Goal: Task Accomplishment & Management: Manage account settings

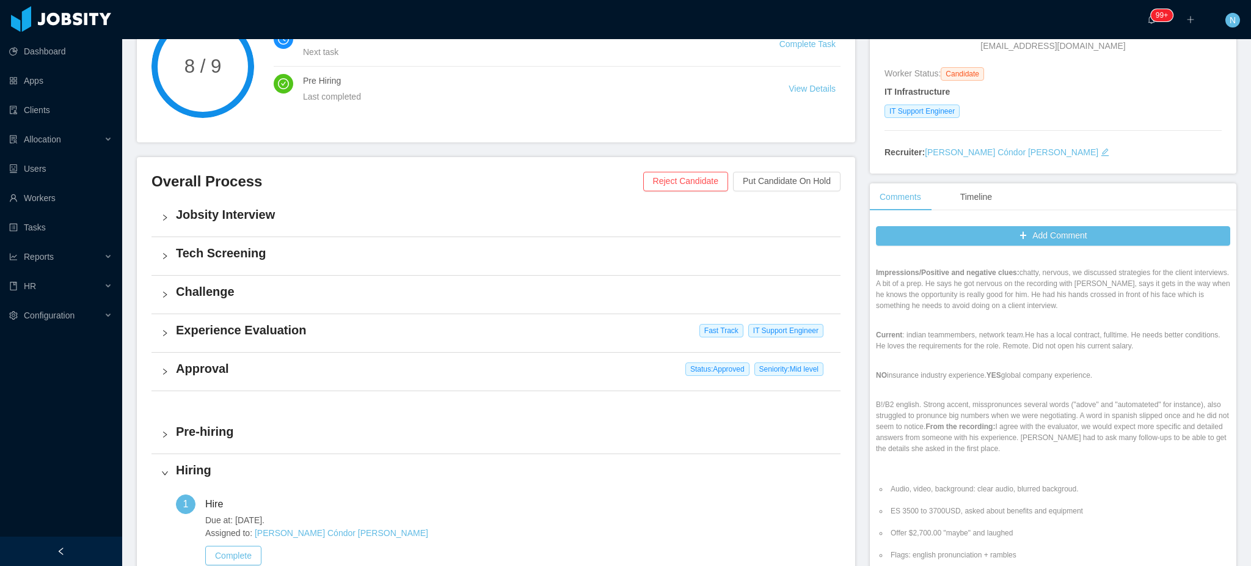
scroll to position [162, 0]
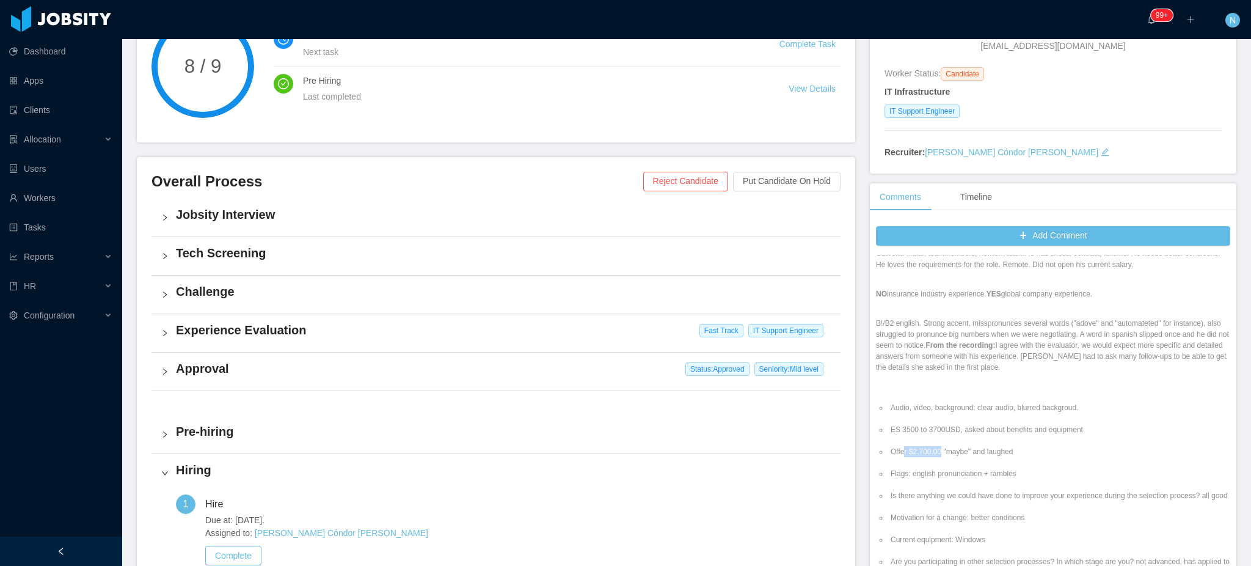
drag, startPoint x: 905, startPoint y: 454, endPoint x: 966, endPoint y: 457, distance: 61.1
click at [959, 457] on li "Offer $2,700.00 "maybe" and laughed" at bounding box center [1059, 451] width 342 height 11
click at [966, 457] on li "Offer $2,700.00 "maybe" and laughed" at bounding box center [1059, 451] width 342 height 11
click at [971, 410] on li "Audio, video, background: clear audio, blurred backgroud." at bounding box center [1059, 407] width 342 height 11
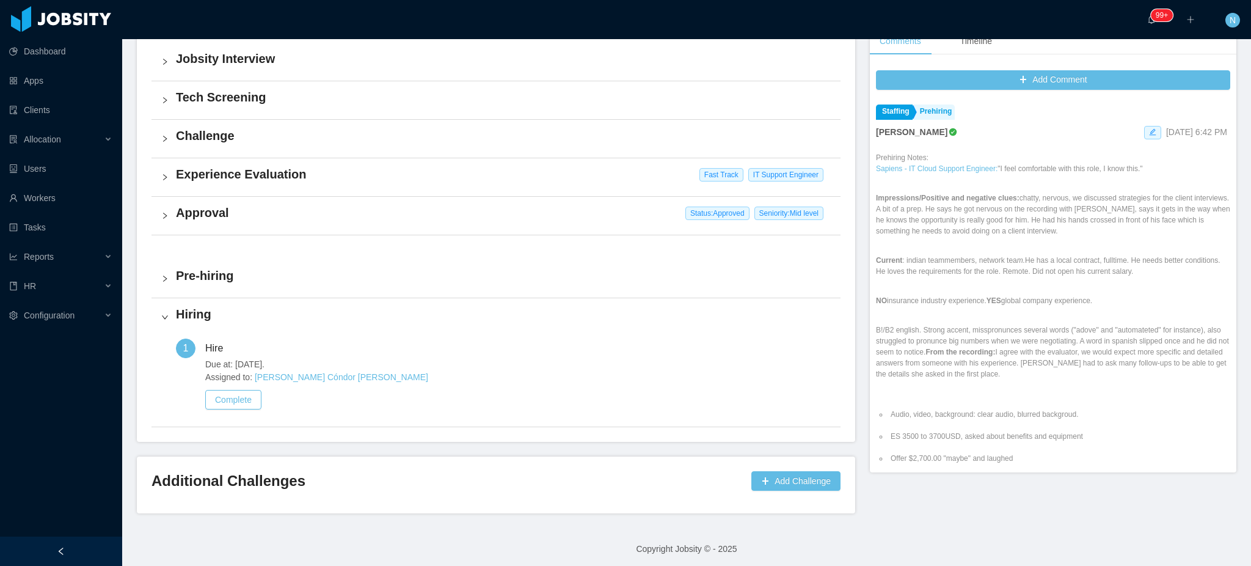
scroll to position [321, 0]
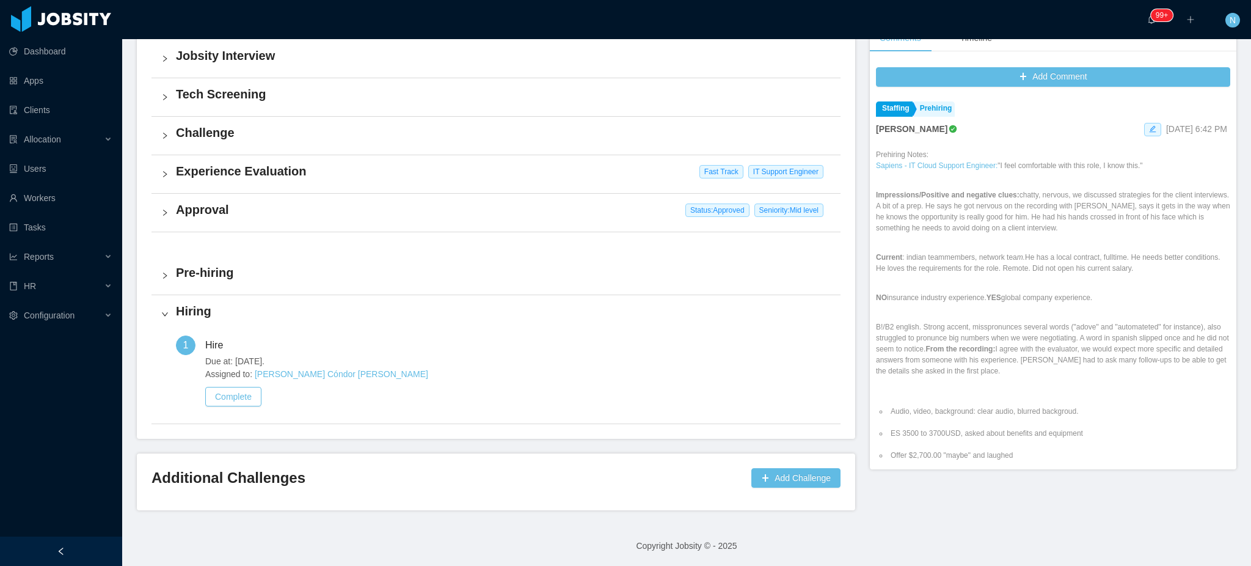
click at [171, 313] on div "Hiring" at bounding box center [495, 314] width 689 height 38
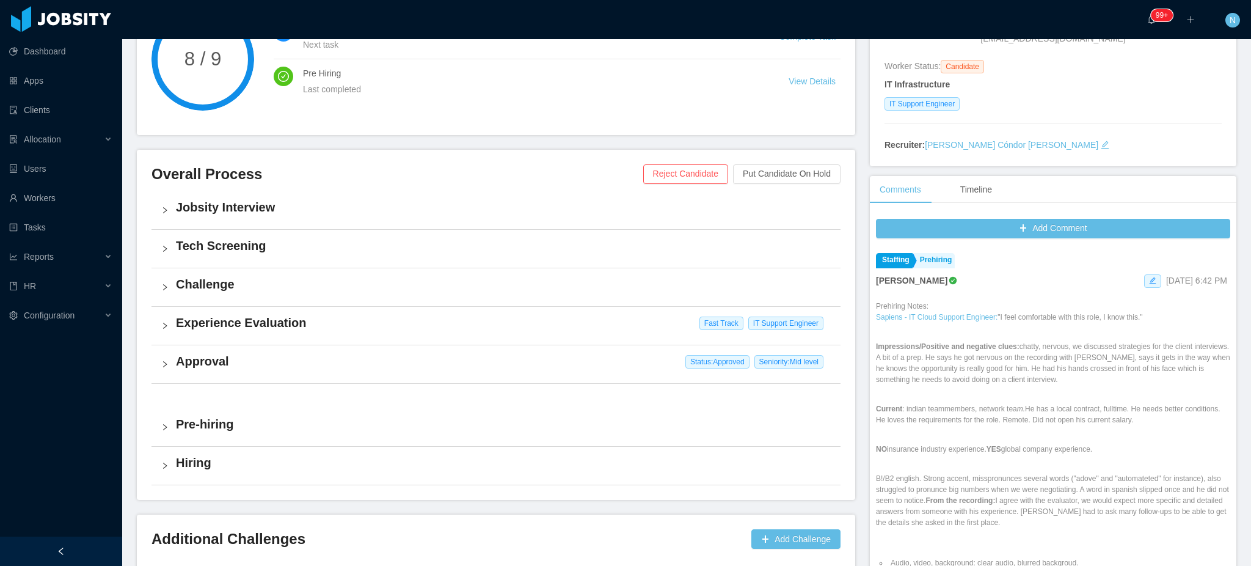
scroll to position [0, 0]
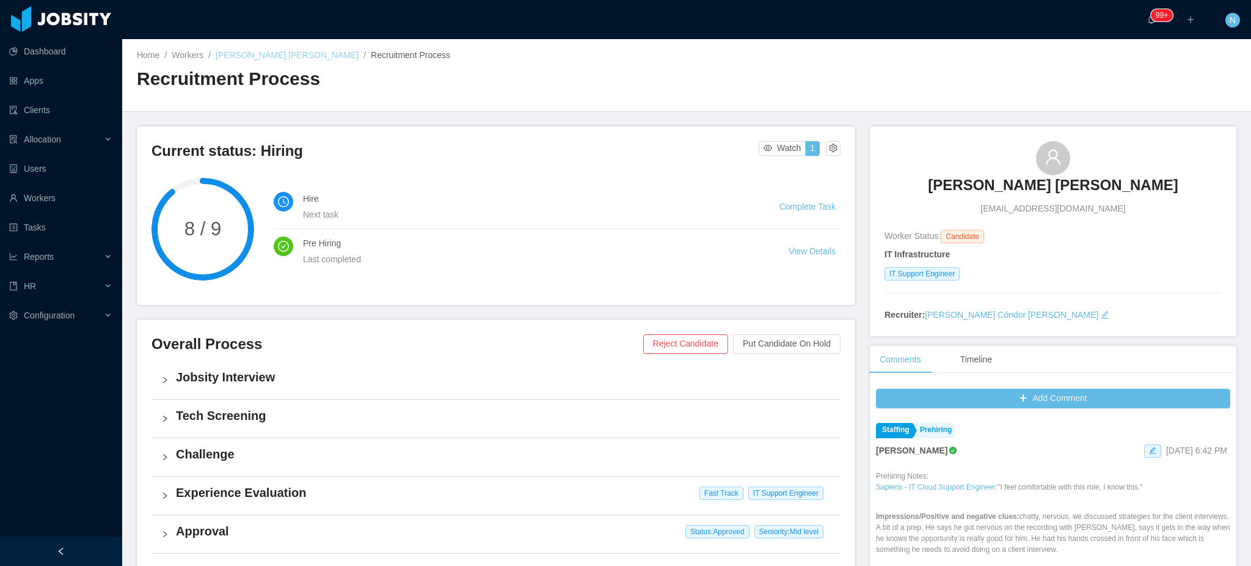
click at [307, 57] on link "Jose Angel Gutierrez Martinez" at bounding box center [287, 55] width 143 height 10
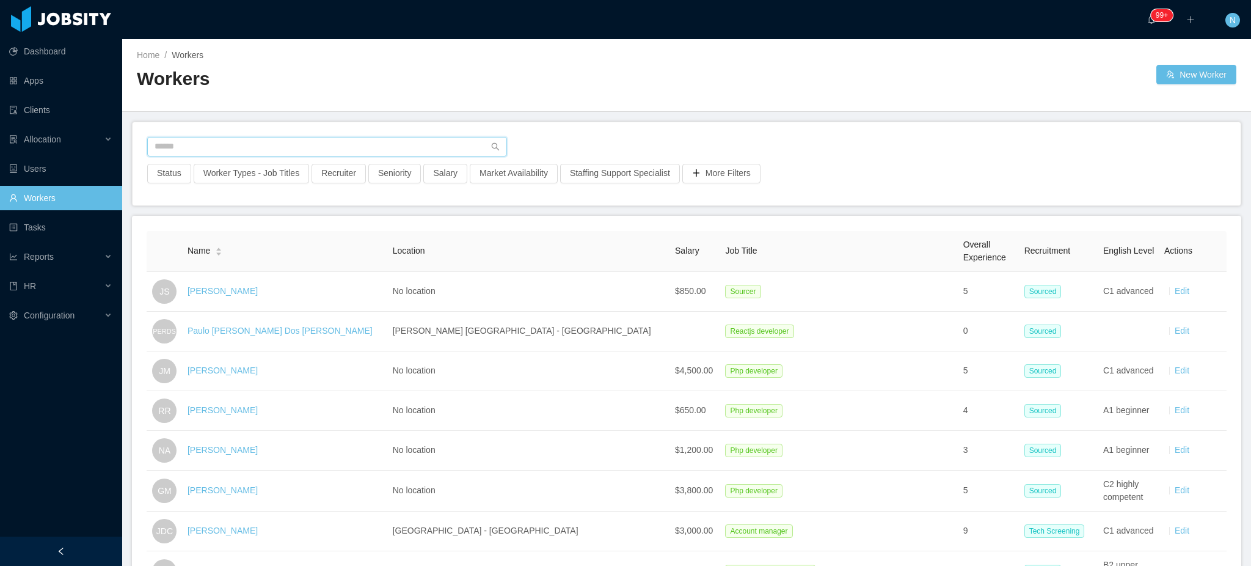
click at [331, 152] on input "text" at bounding box center [327, 147] width 360 height 20
type input "**********"
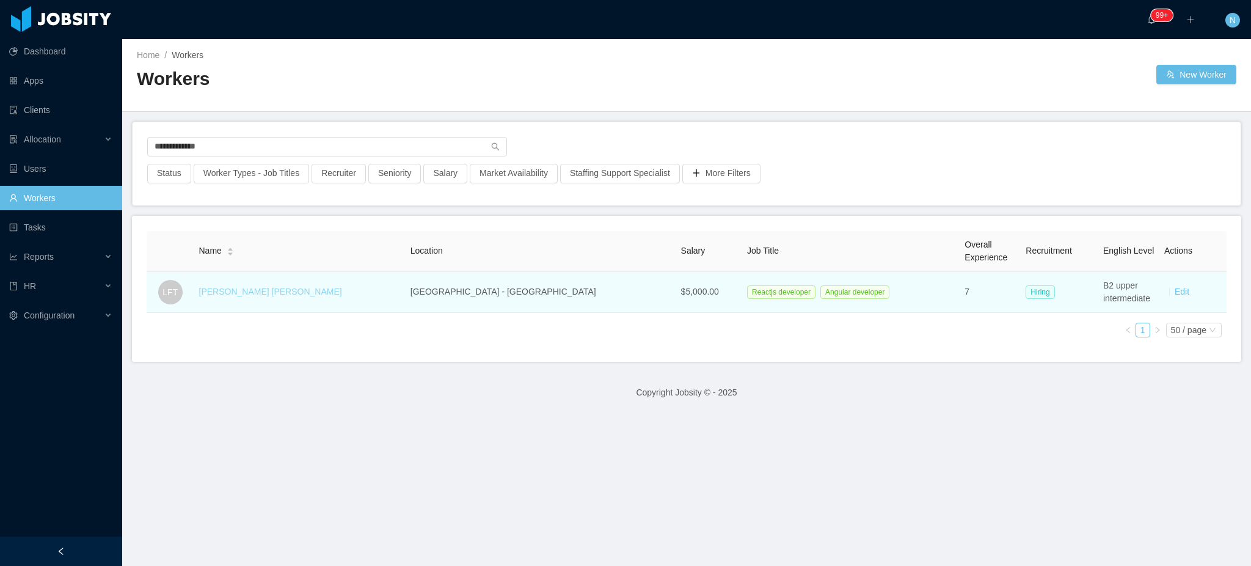
click at [259, 293] on link "Lucas Fraga Trentin" at bounding box center [270, 291] width 143 height 10
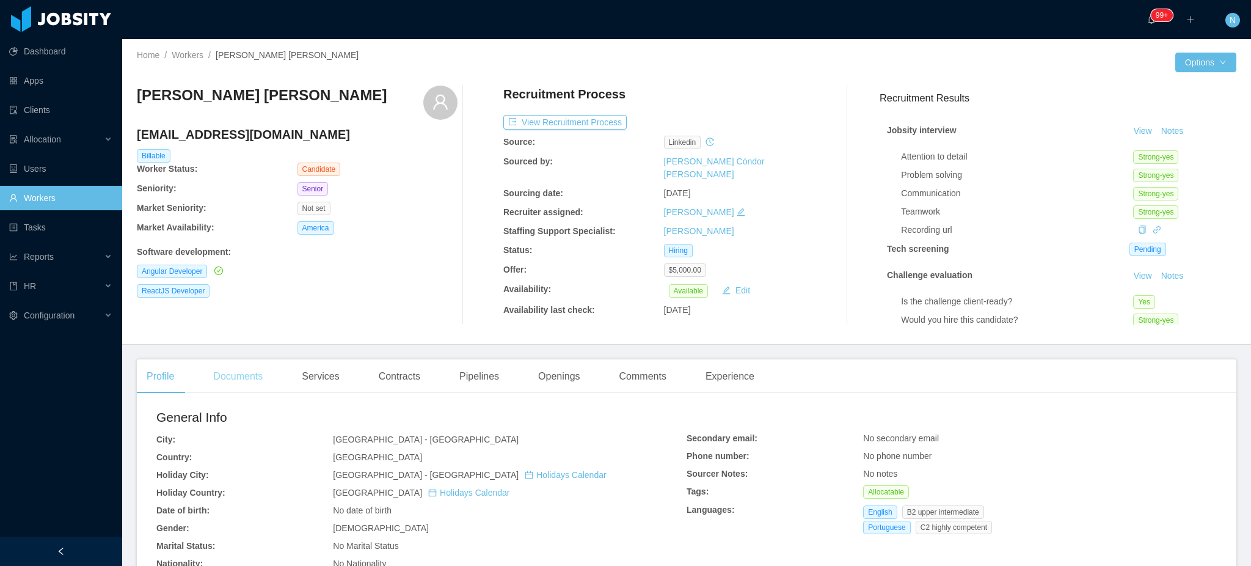
click at [247, 373] on div "Documents" at bounding box center [237, 376] width 69 height 34
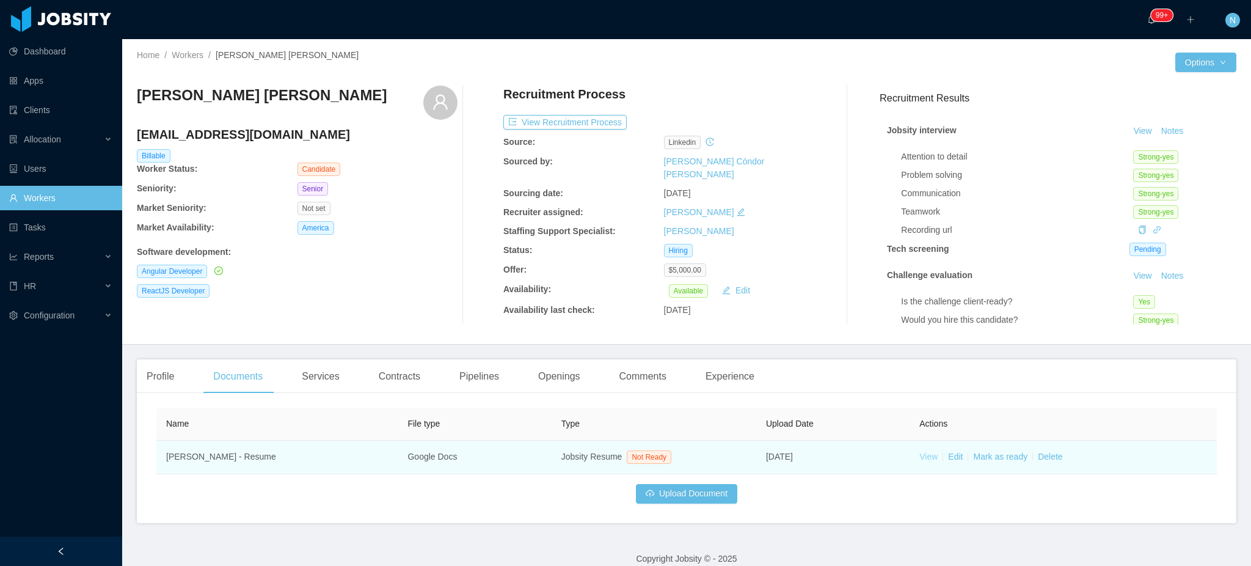
click at [919, 458] on link "View" at bounding box center [928, 456] width 18 height 10
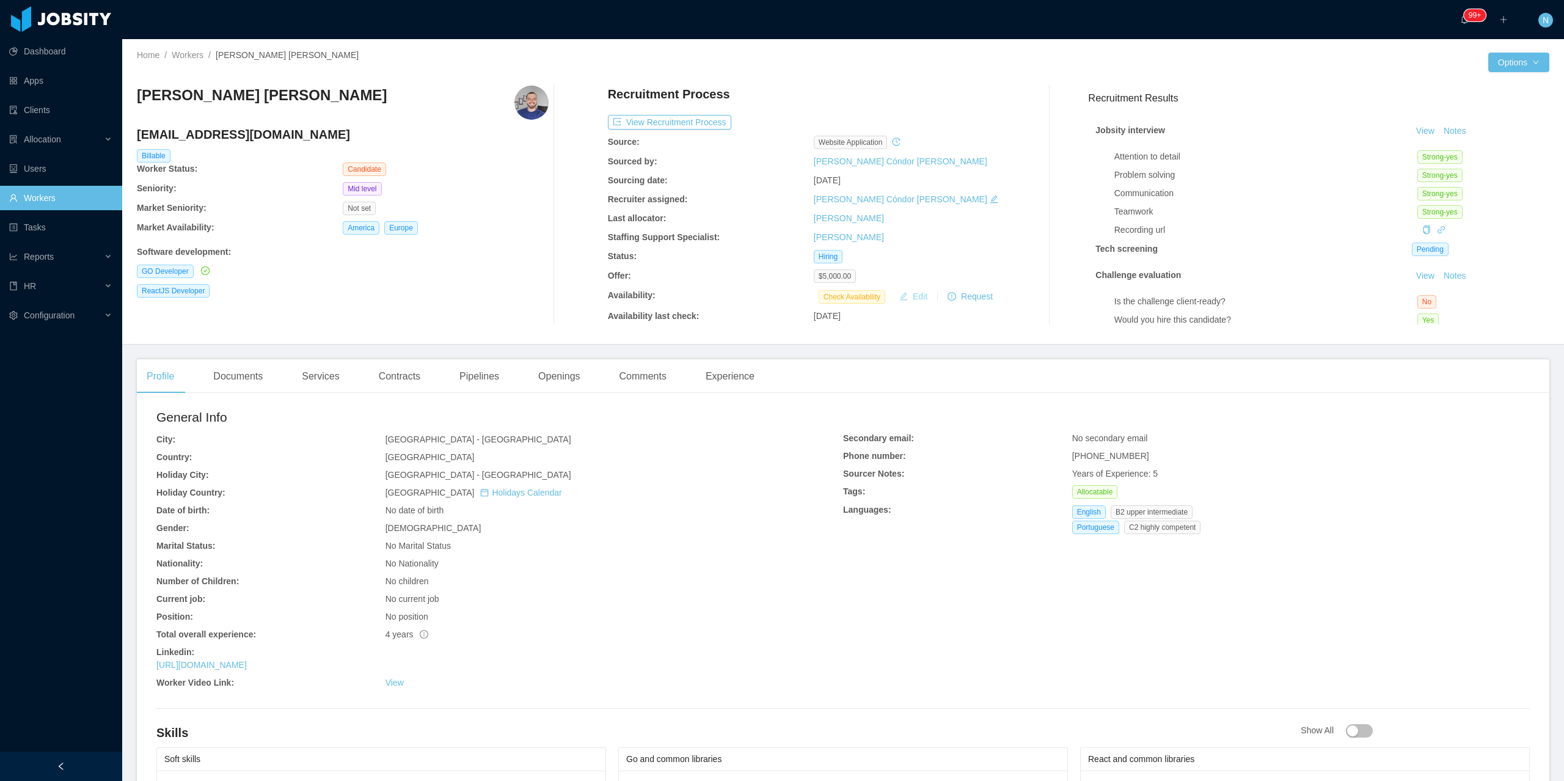
click at [919, 299] on button "Edit" at bounding box center [913, 296] width 38 height 15
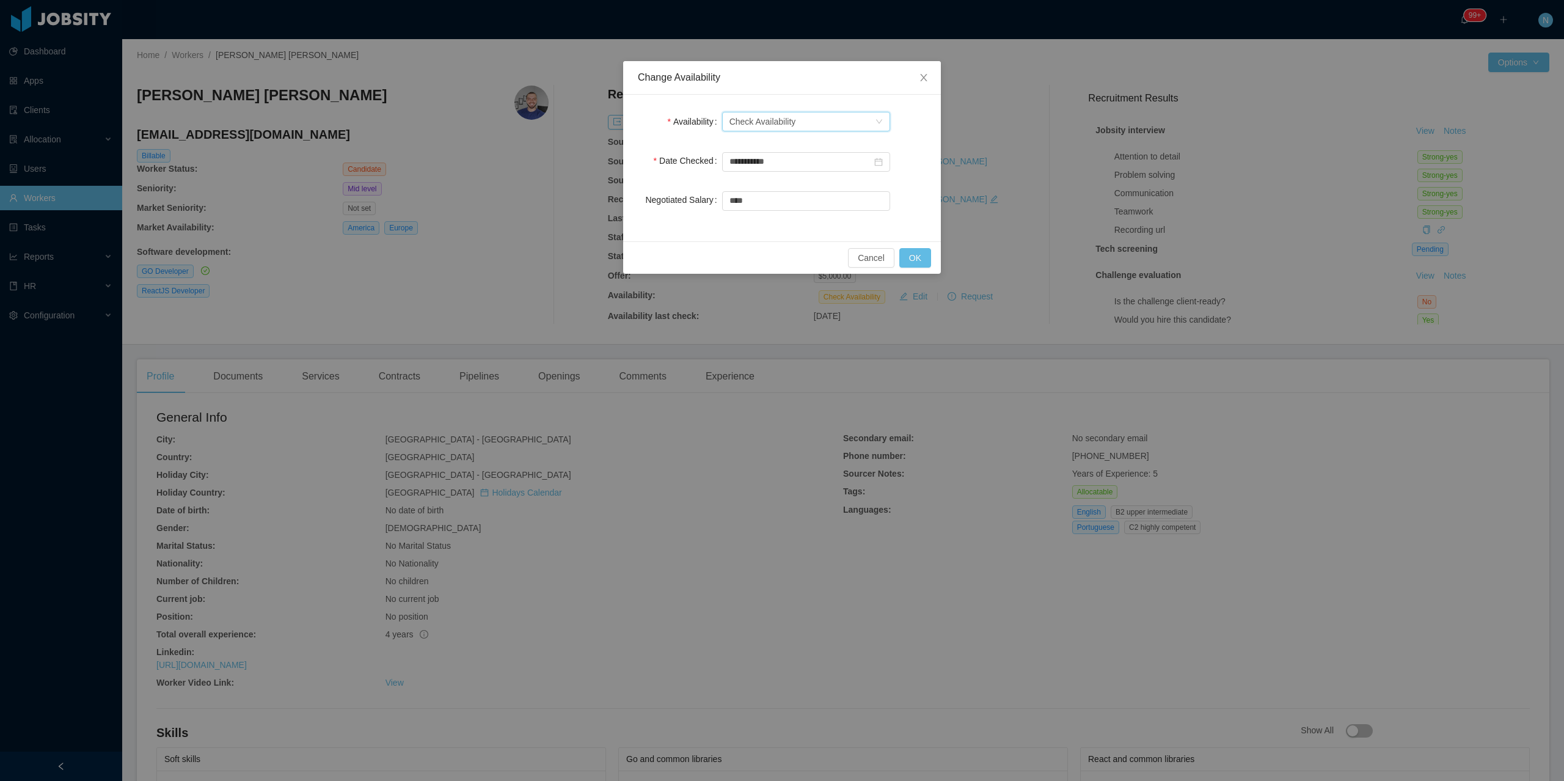
click at [787, 120] on div "Check Availability" at bounding box center [762, 121] width 67 height 18
click at [778, 169] on li "Not Available" at bounding box center [805, 166] width 168 height 20
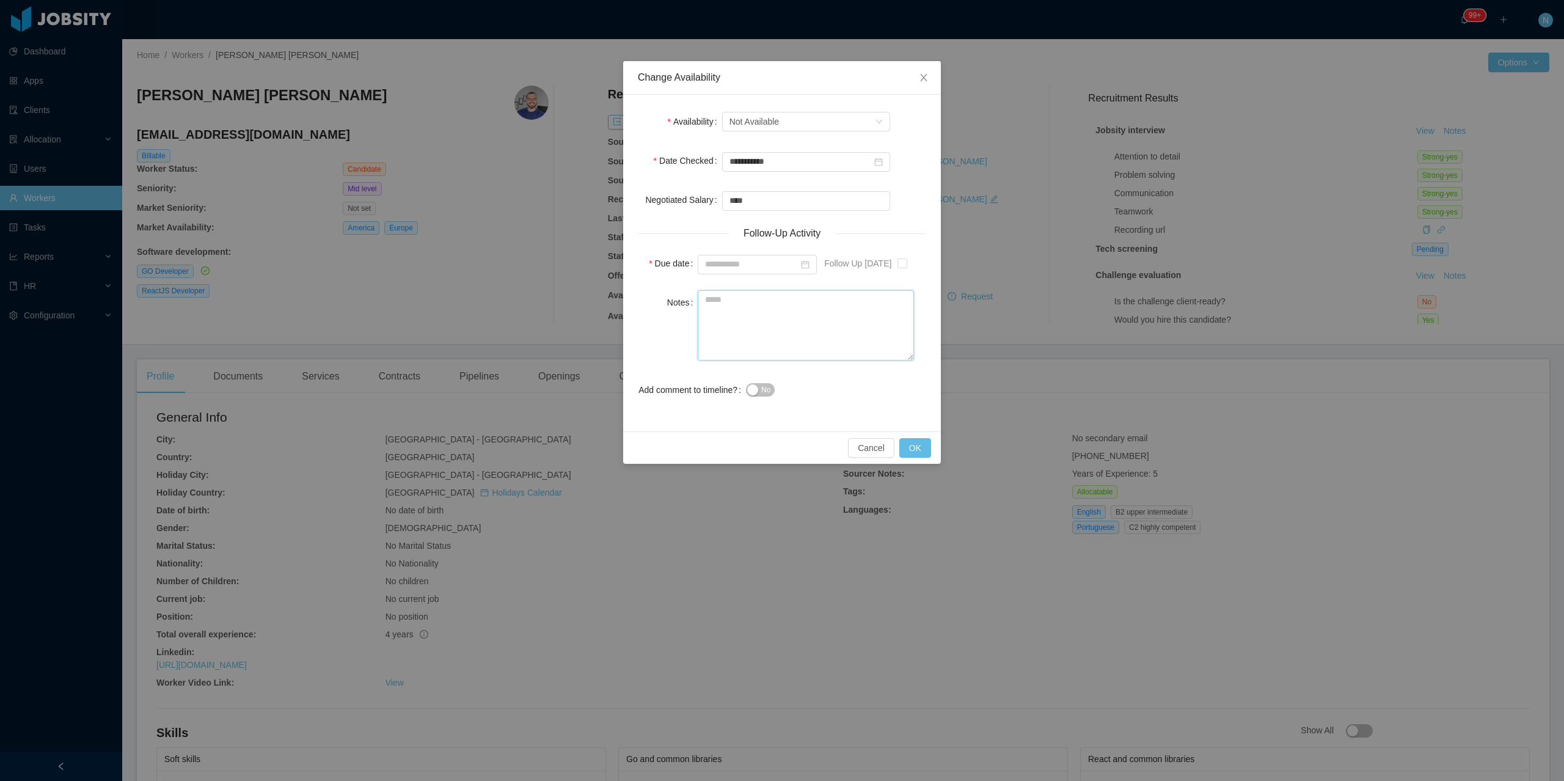
click at [784, 350] on textarea "Notes" at bounding box center [806, 325] width 216 height 70
paste textarea "**********"
type textarea "**********"
click at [912, 267] on div "Follow Up in 1 Year" at bounding box center [875, 263] width 126 height 24
type input "**********"
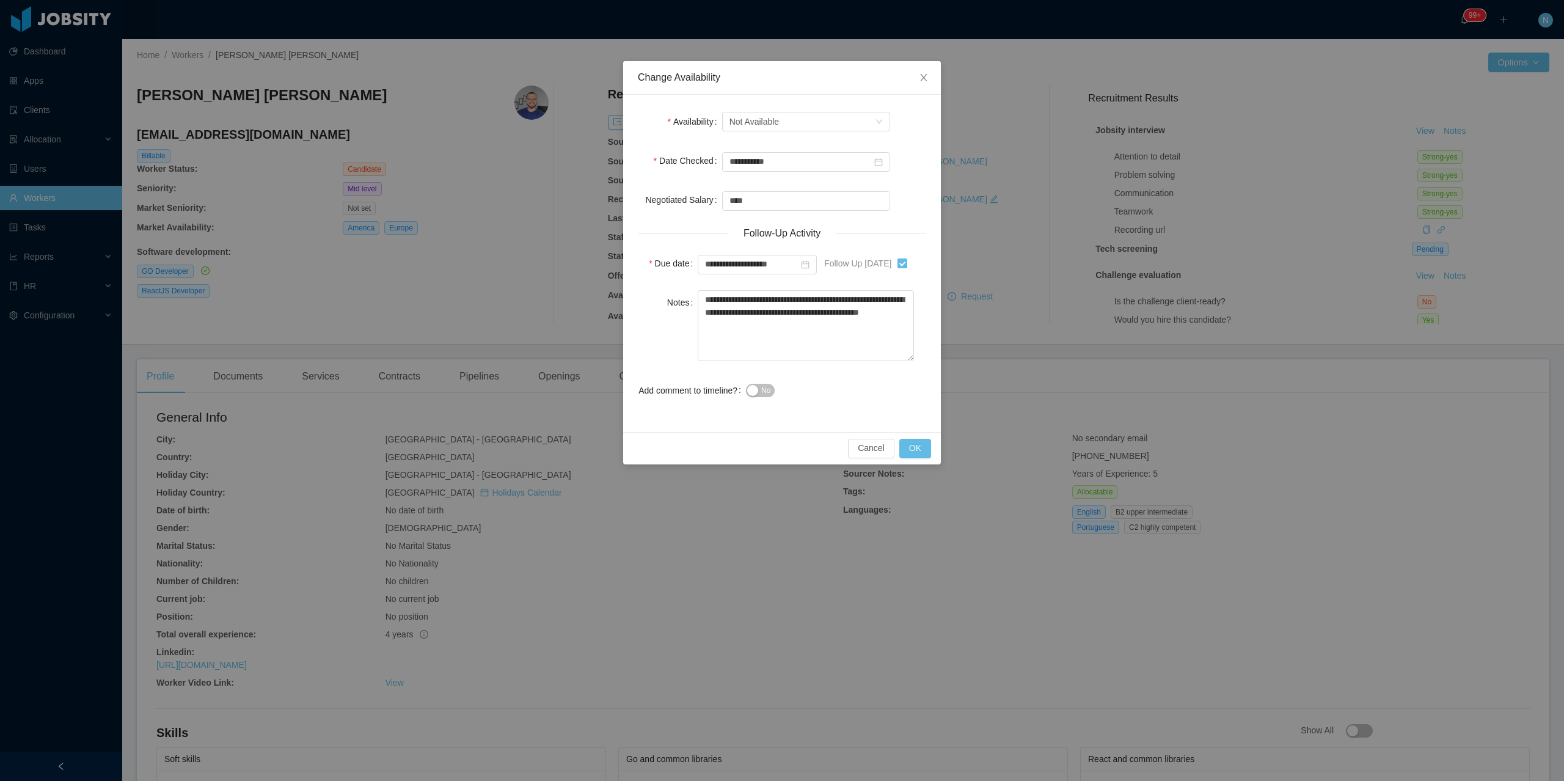
click at [766, 391] on span "No" at bounding box center [765, 390] width 9 height 12
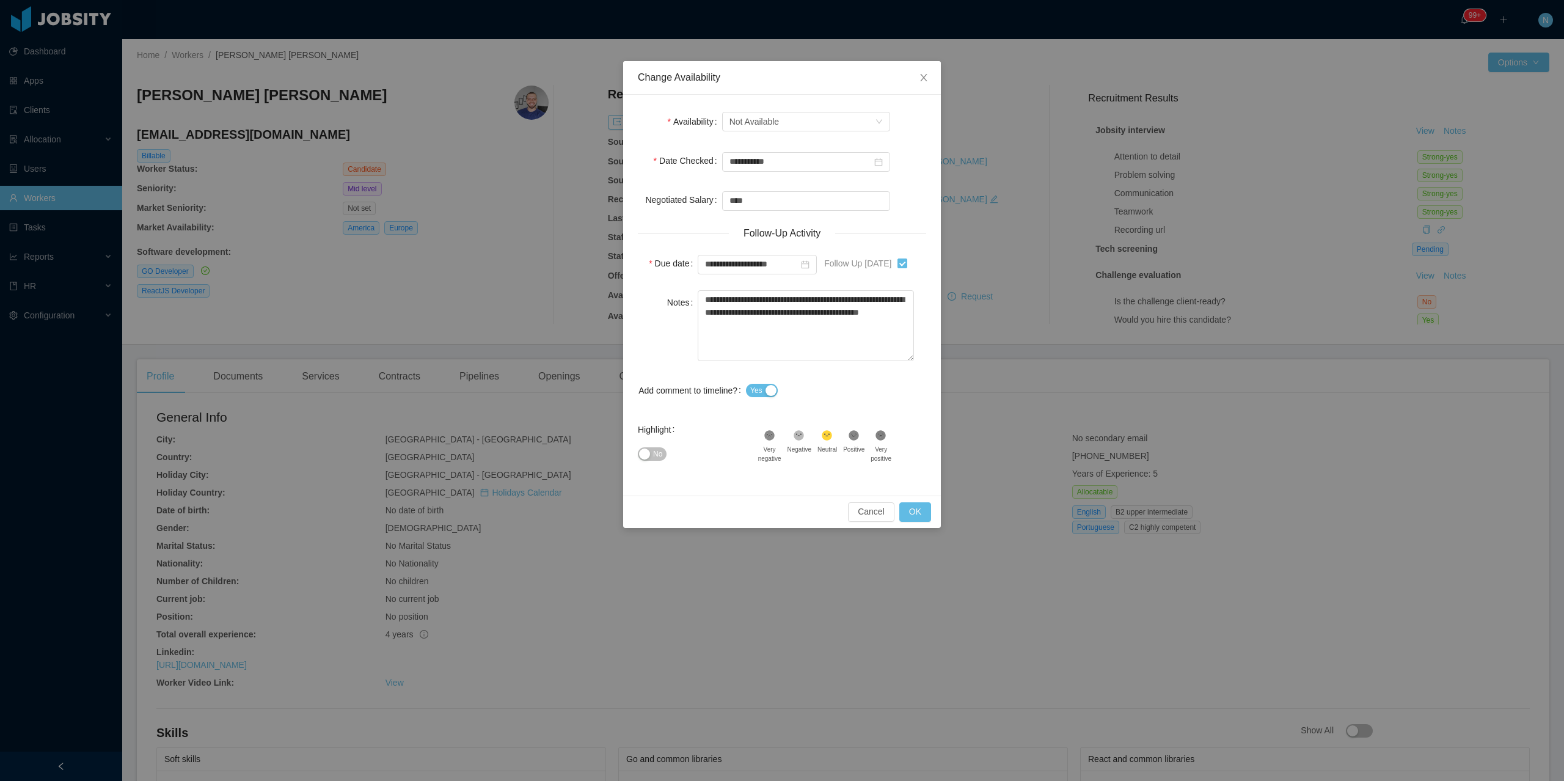
click at [661, 456] on span "No" at bounding box center [657, 454] width 9 height 12
click at [917, 509] on button "OK" at bounding box center [915, 512] width 32 height 20
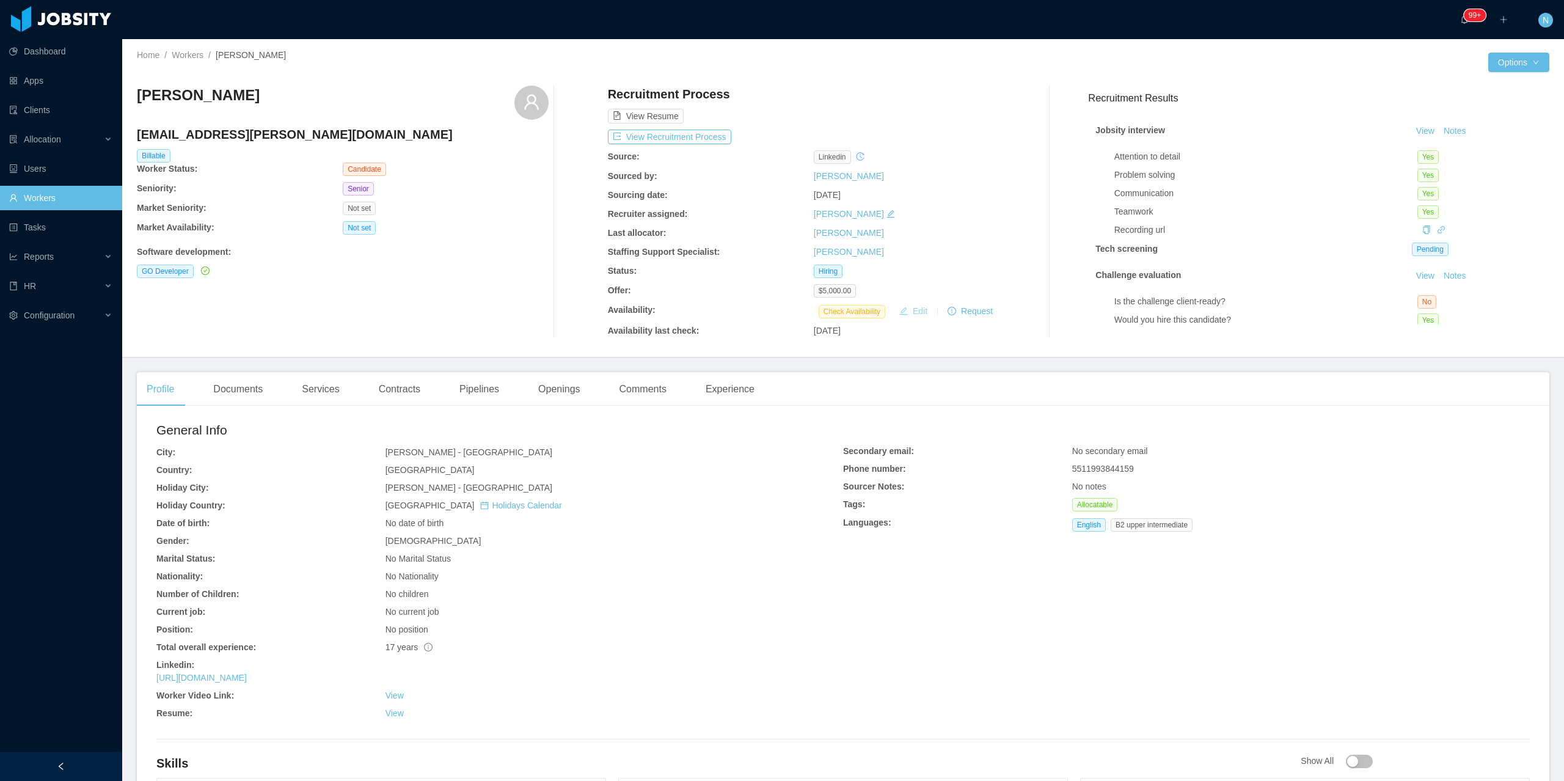
click at [910, 311] on button "Edit" at bounding box center [913, 311] width 38 height 15
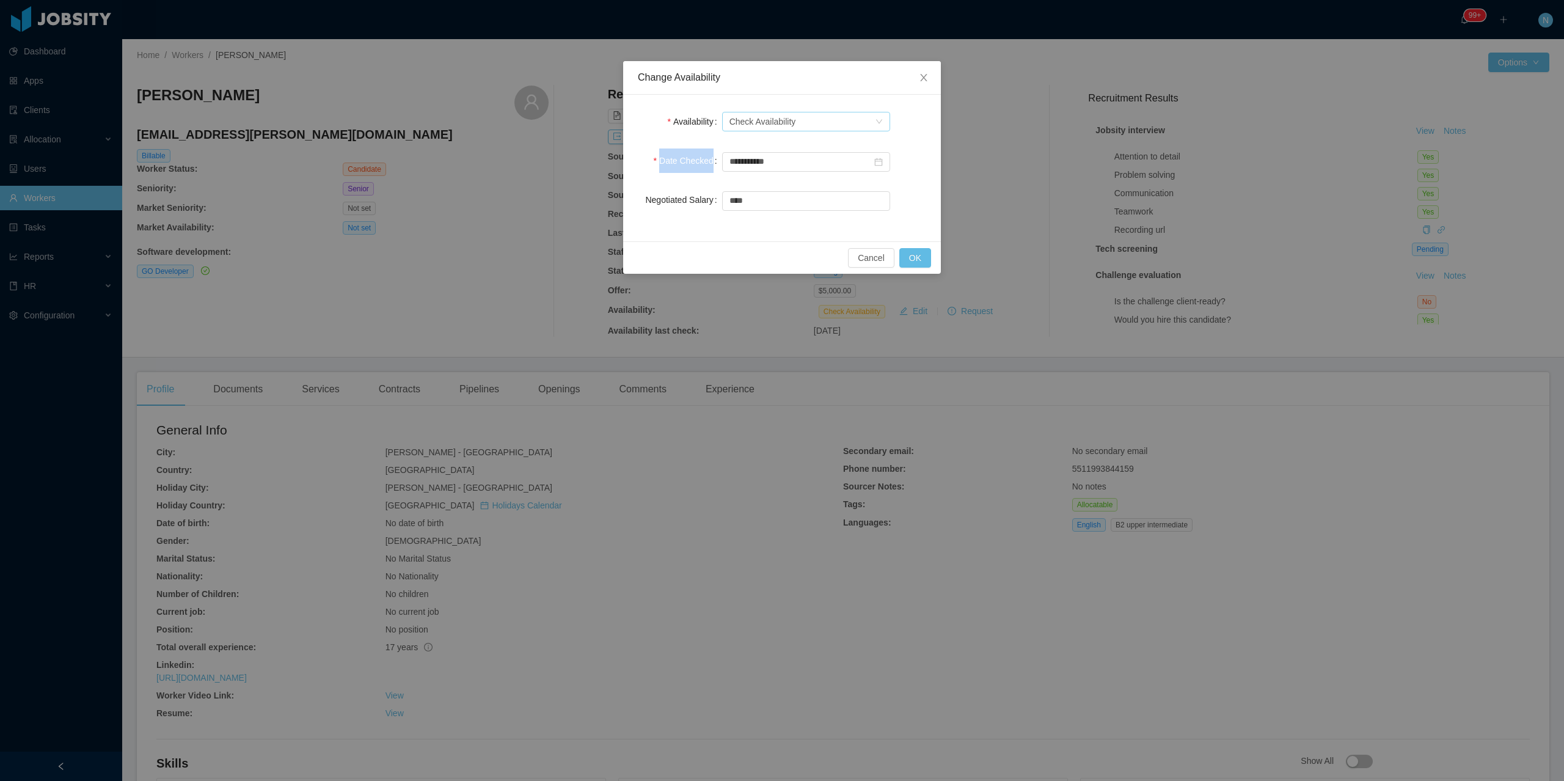
drag, startPoint x: 795, startPoint y: 144, endPoint x: 798, endPoint y: 120, distance: 24.6
click at [798, 120] on form "**********" at bounding box center [782, 160] width 288 height 103
click at [798, 120] on div "Select one Check Availability" at bounding box center [801, 121] width 145 height 18
click at [798, 164] on li "Not Available" at bounding box center [805, 166] width 168 height 20
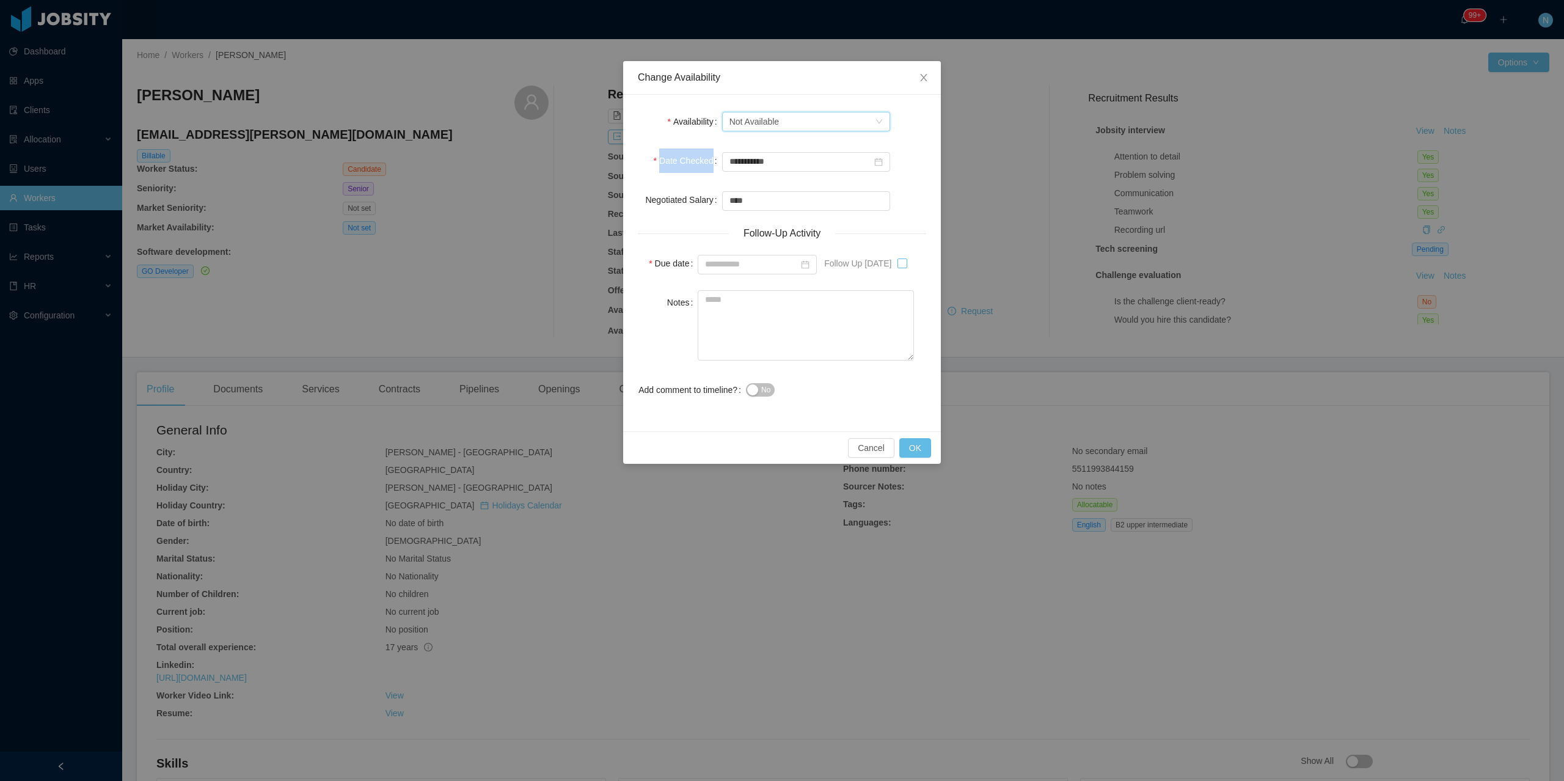
type input "**********"
click at [824, 330] on textarea "Notes" at bounding box center [806, 325] width 216 height 70
type textarea "**********"
click at [761, 392] on span "No" at bounding box center [765, 390] width 9 height 12
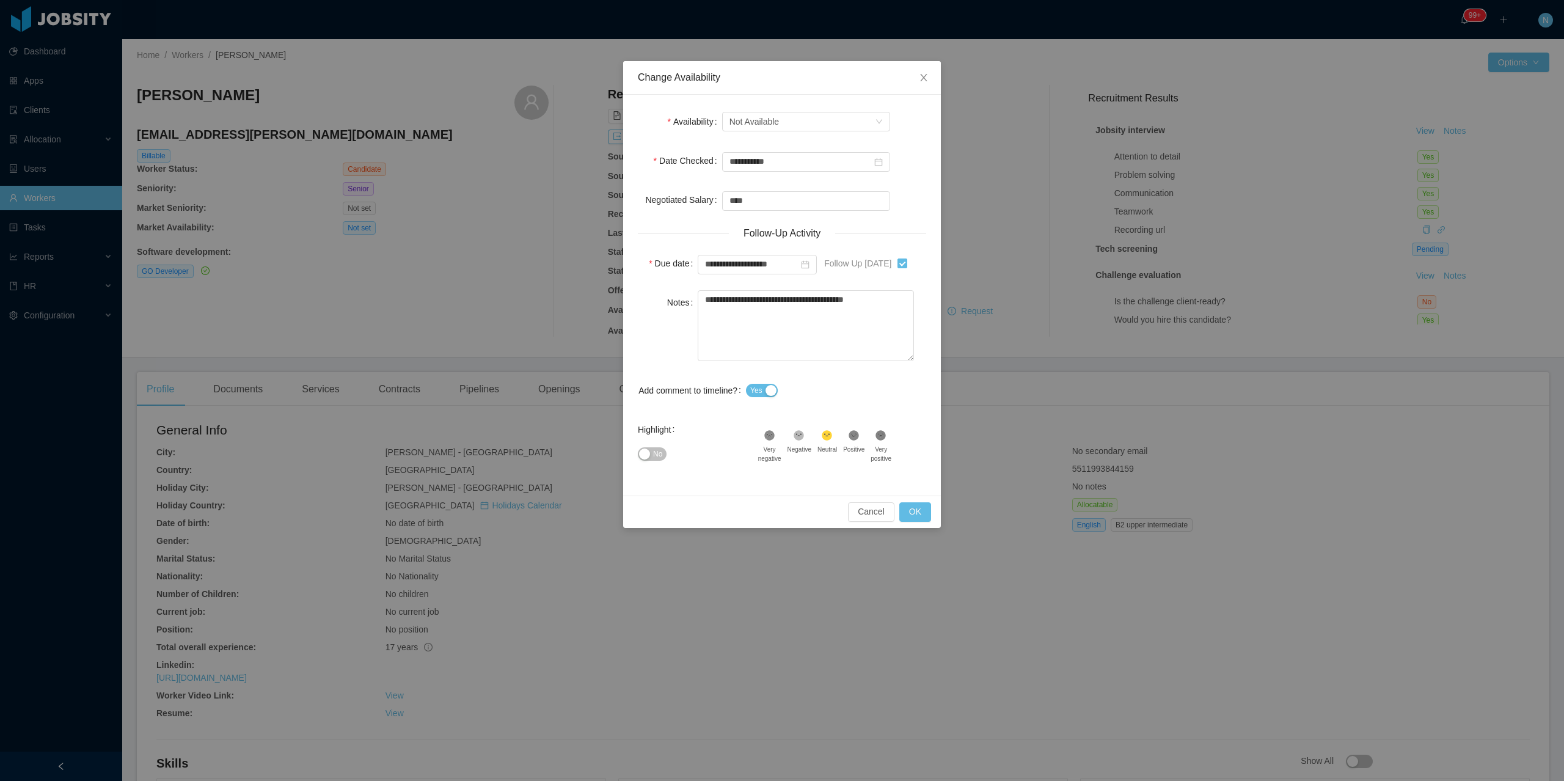
click at [654, 455] on span "No" at bounding box center [657, 454] width 9 height 12
click at [914, 511] on button "OK" at bounding box center [915, 512] width 32 height 20
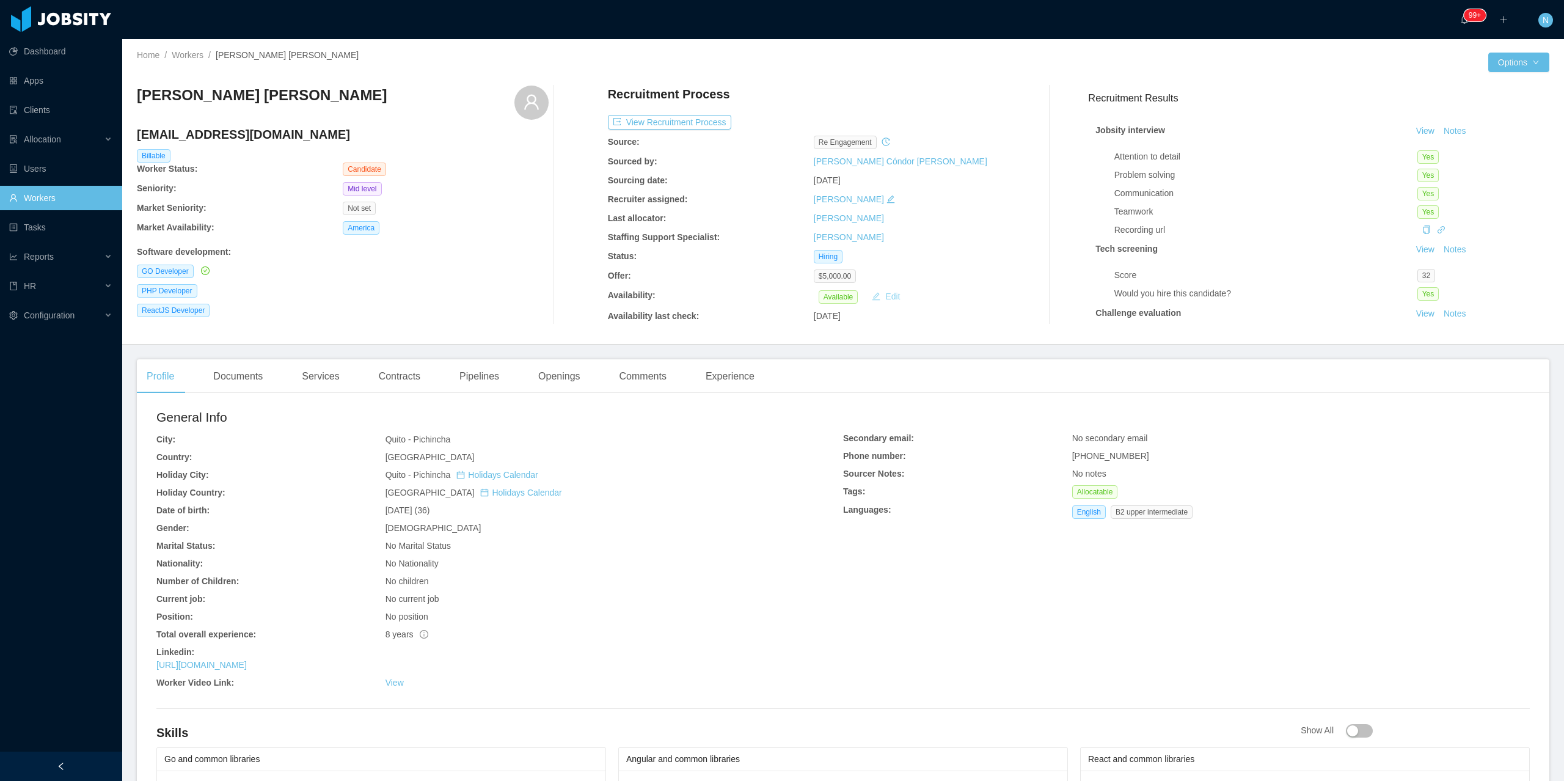
click at [876, 293] on button "Edit" at bounding box center [886, 296] width 38 height 15
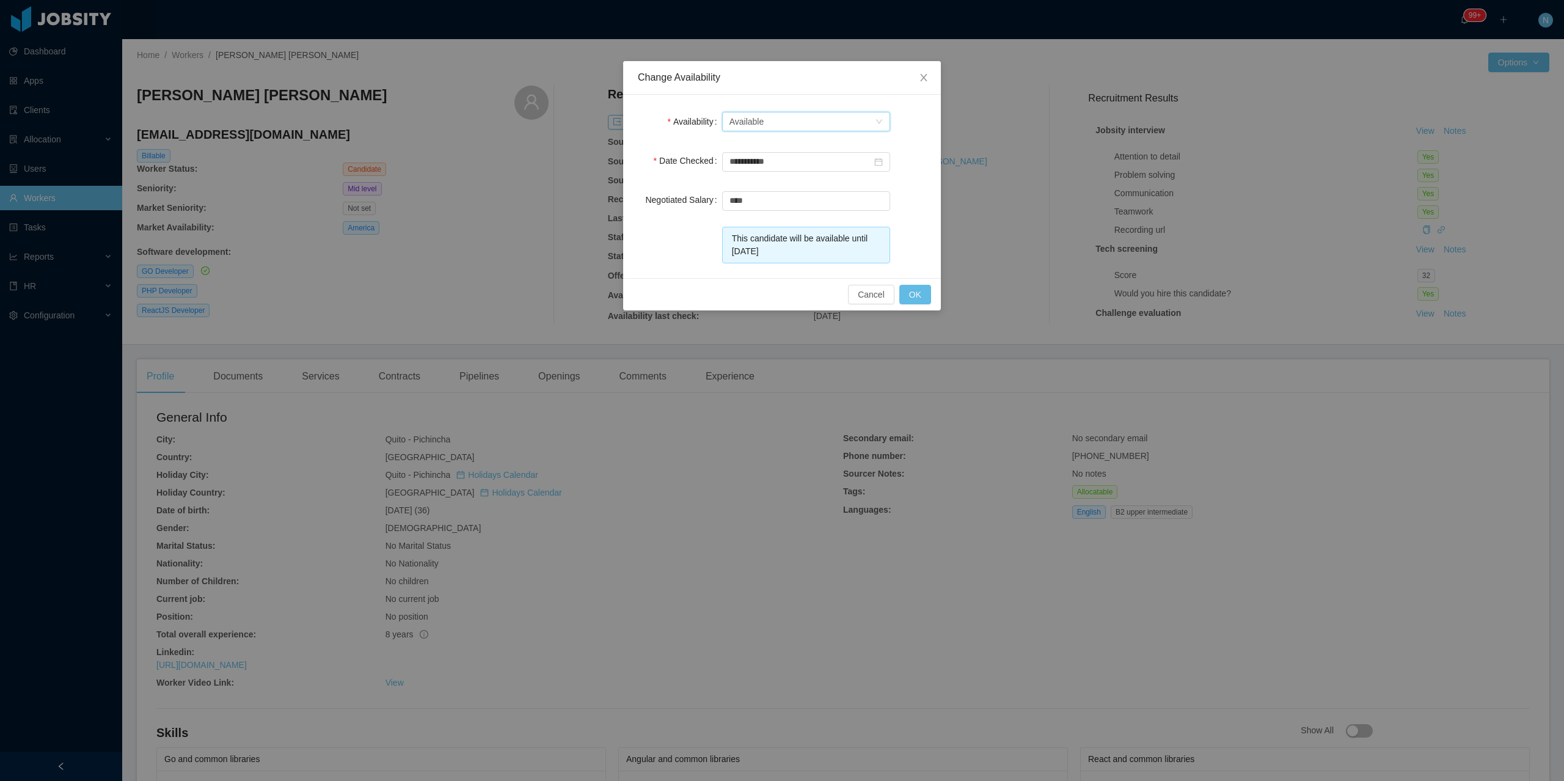
click at [785, 118] on div "Select one Available" at bounding box center [801, 121] width 145 height 18
click at [784, 181] on li "Check Availability" at bounding box center [805, 185] width 168 height 20
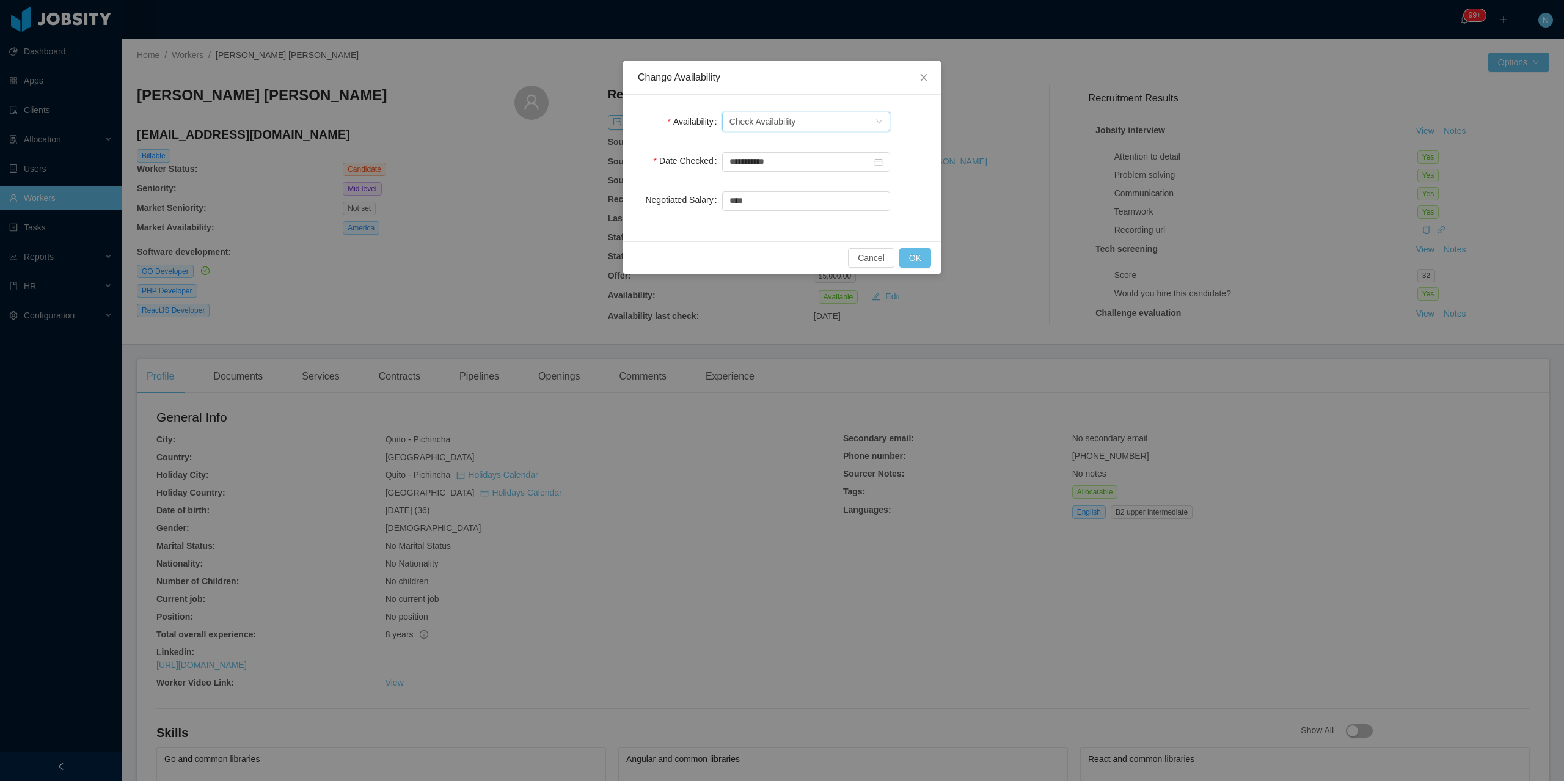
click at [814, 115] on div "Select one Check Availability" at bounding box center [801, 121] width 145 height 18
click at [800, 145] on li "Available" at bounding box center [805, 146] width 168 height 20
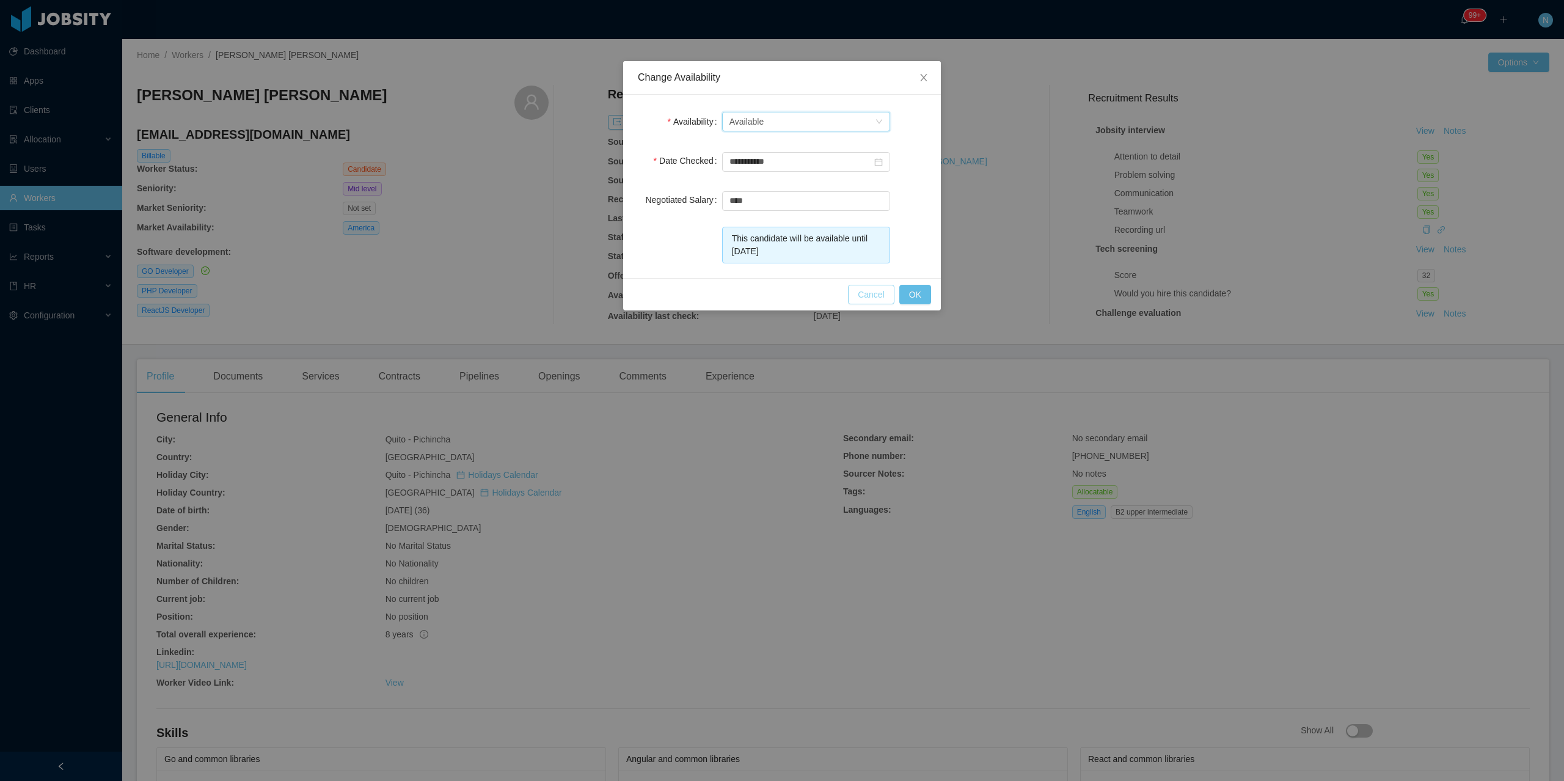
click at [869, 297] on button "Cancel" at bounding box center [871, 295] width 46 height 20
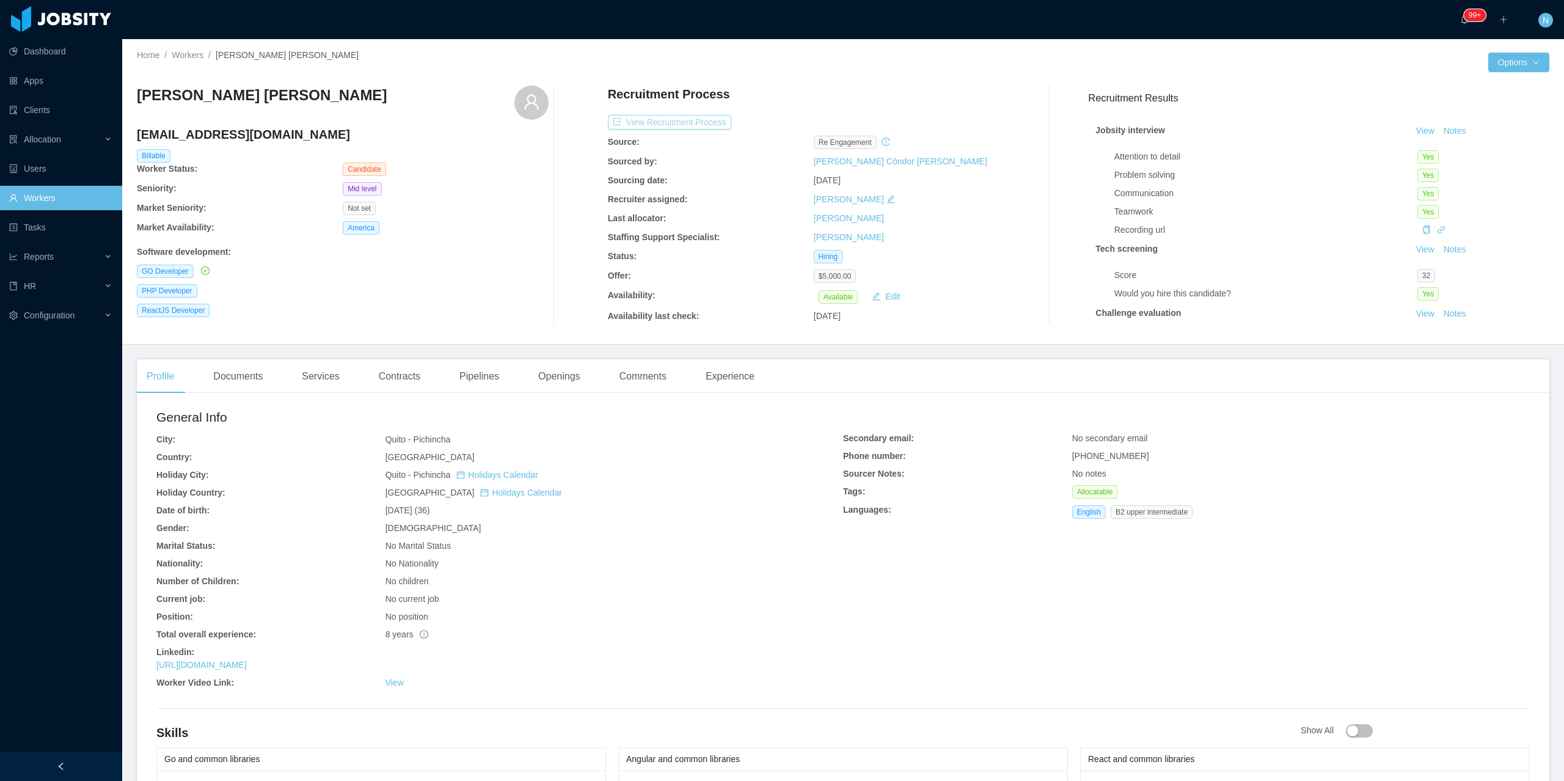
click at [692, 127] on button "View Recruitment Process" at bounding box center [669, 122] width 123 height 15
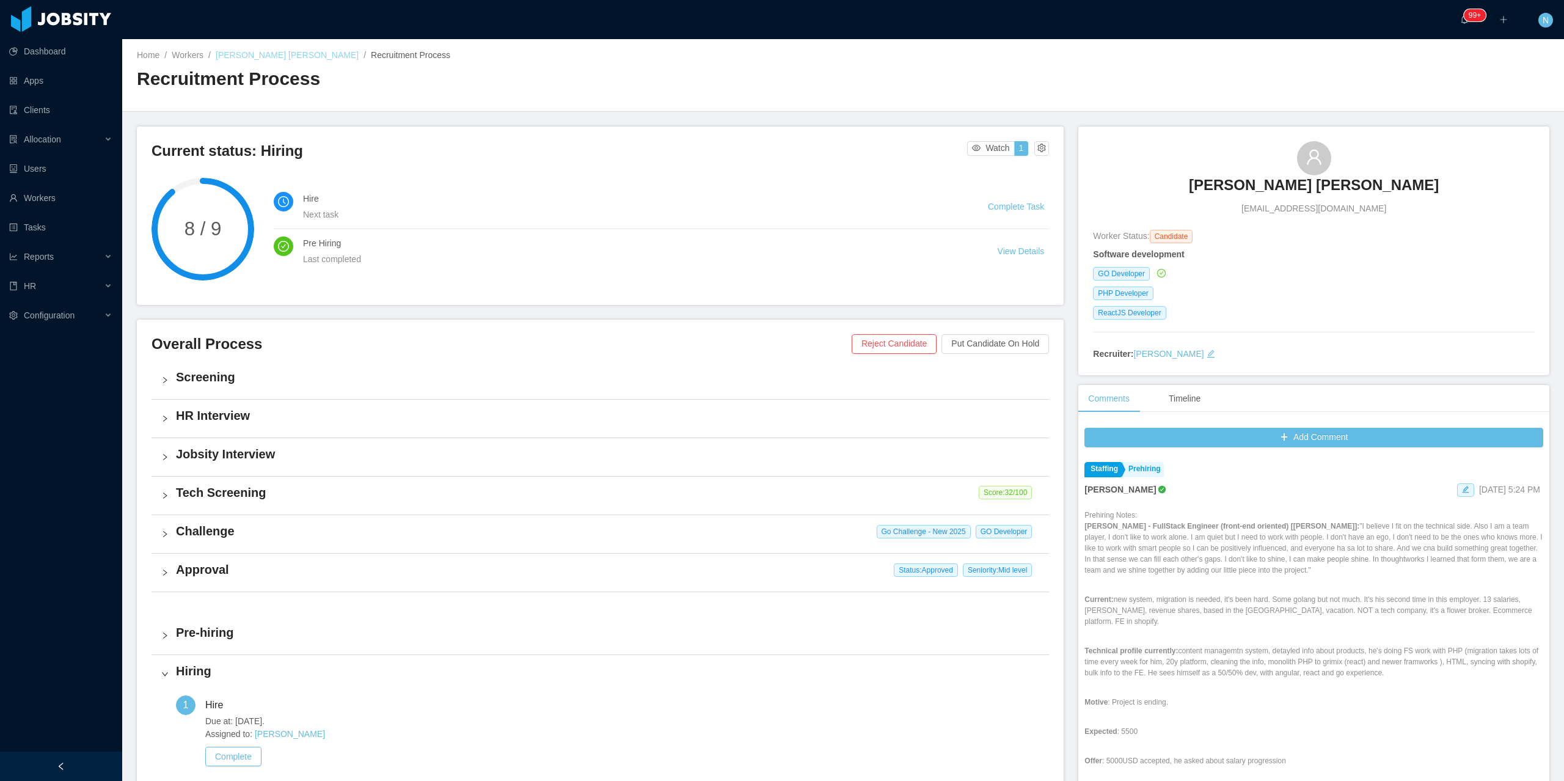
click at [316, 59] on link "Jorge Leonardo Dueñas Ormaza" at bounding box center [287, 55] width 143 height 10
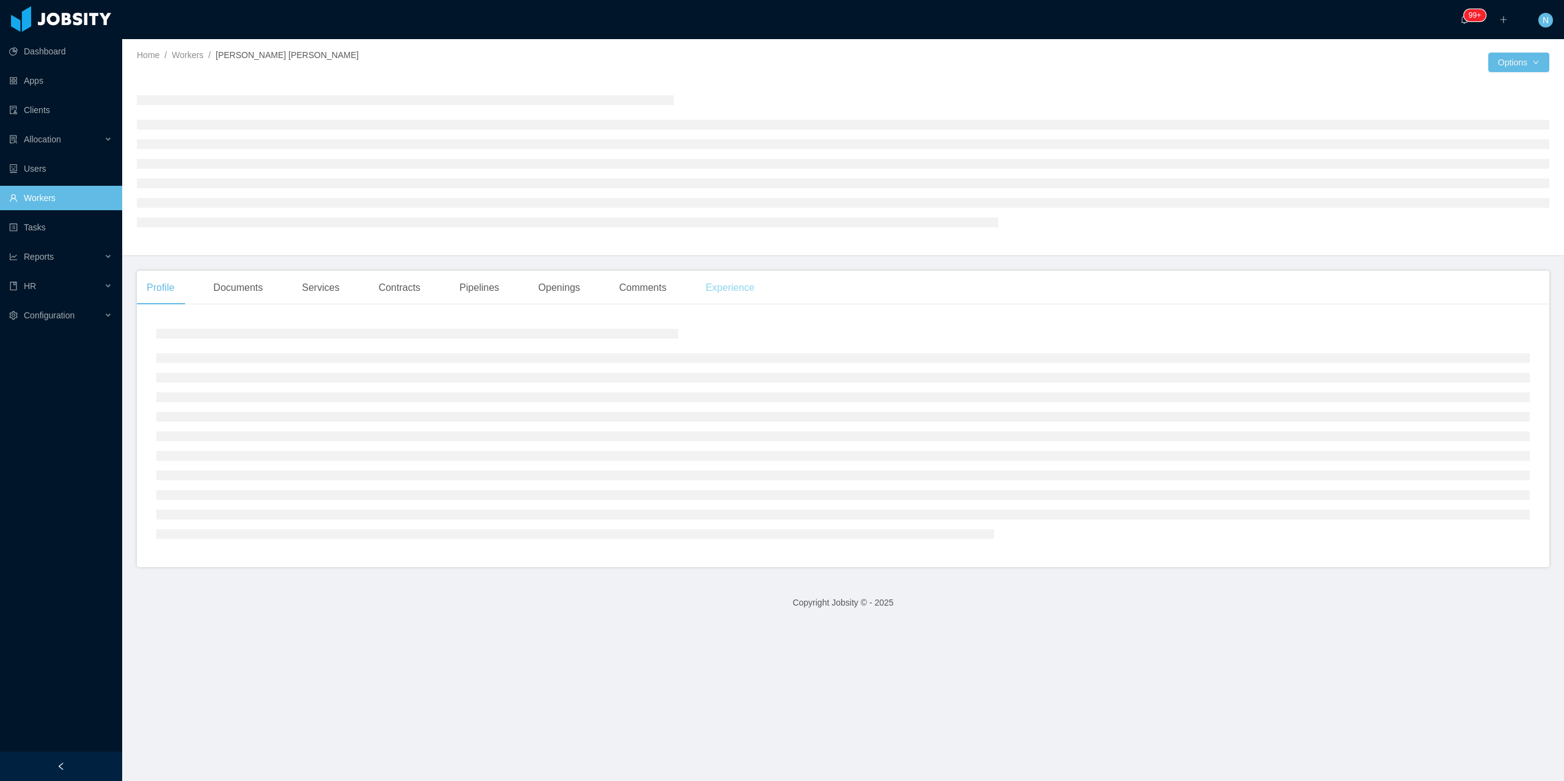
click at [723, 287] on div "Experience" at bounding box center [730, 288] width 68 height 34
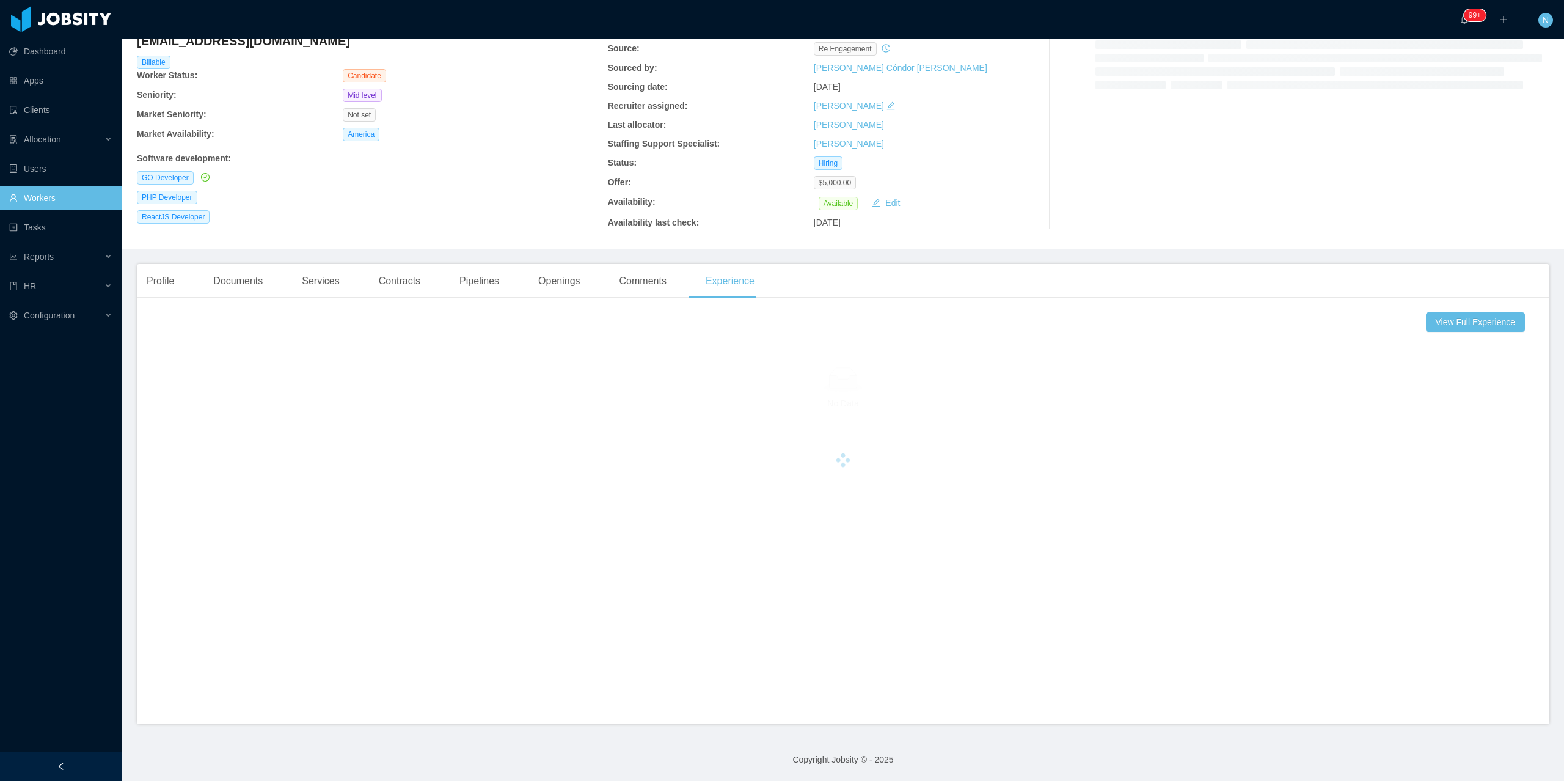
scroll to position [94, 0]
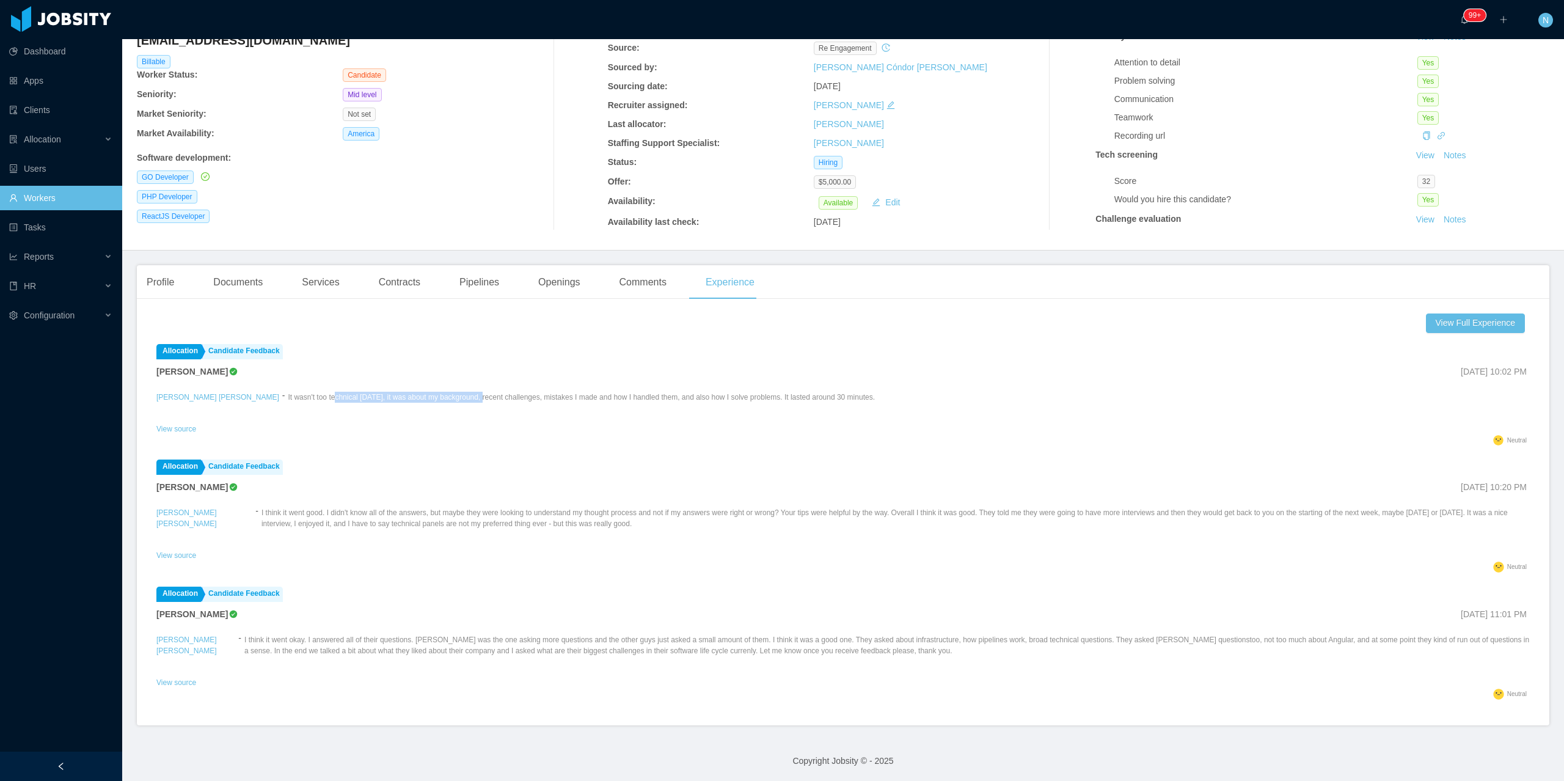
drag, startPoint x: 318, startPoint y: 391, endPoint x: 463, endPoint y: 393, distance: 145.4
click at [463, 393] on p "It wasn't too technical today, it was about my background, recent challenges, m…" at bounding box center [581, 397] width 587 height 11
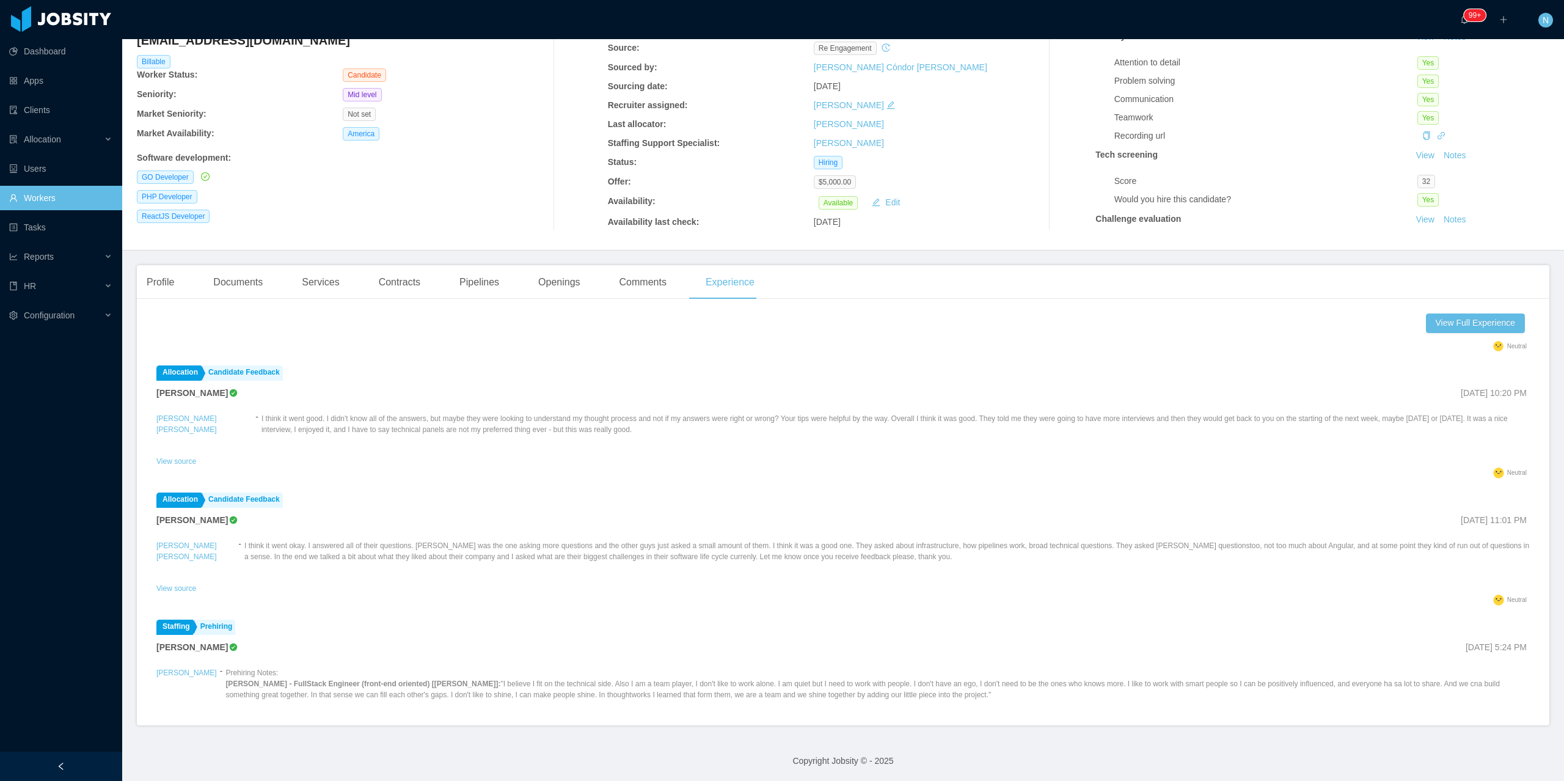
scroll to position [81, 0]
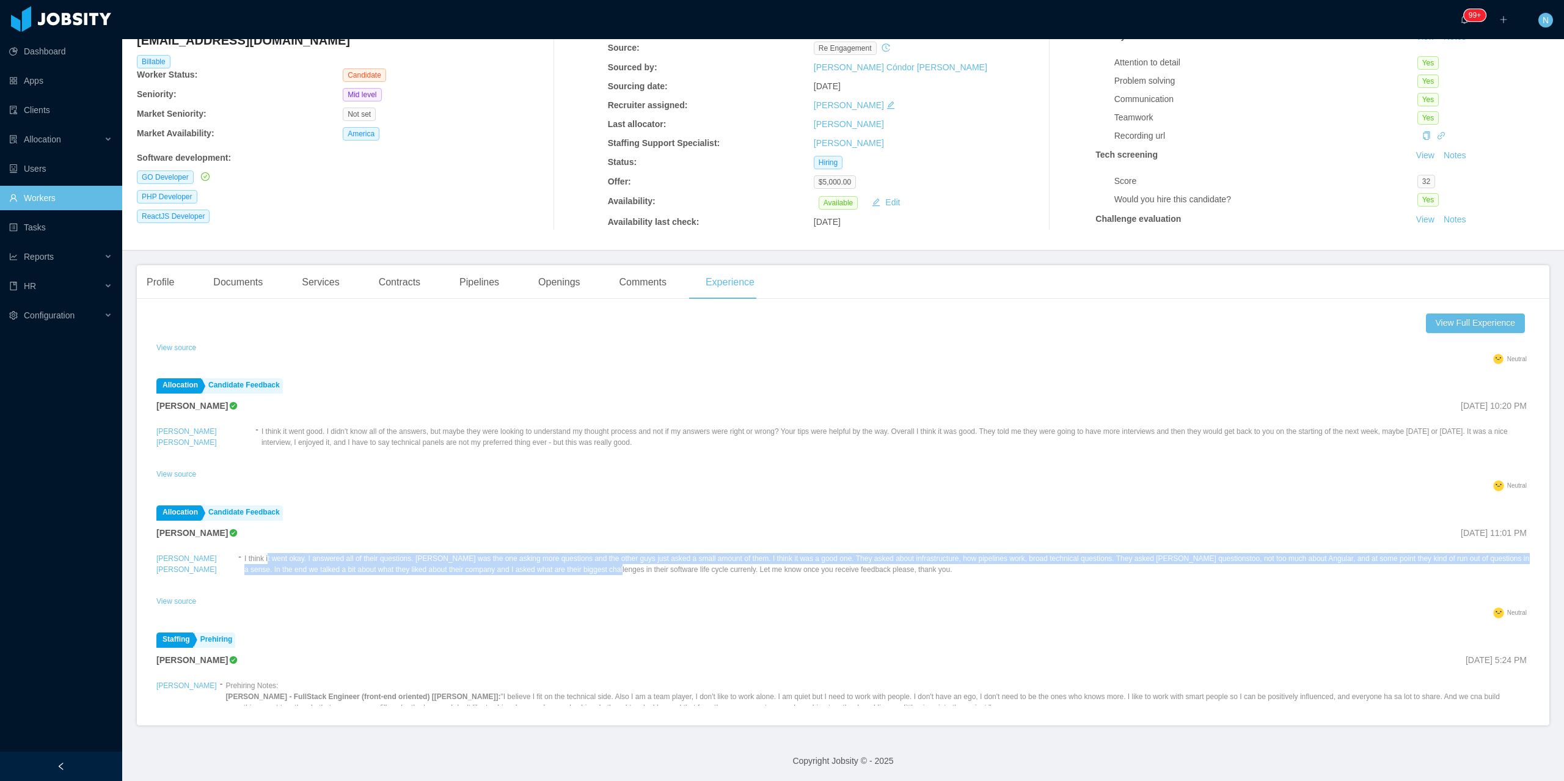
drag, startPoint x: 404, startPoint y: 536, endPoint x: 596, endPoint y: 573, distance: 196.0
click at [596, 573] on p "I think it went okay. I answered all of their questions. Bryce was the one aski…" at bounding box center [886, 564] width 1285 height 22
drag, startPoint x: 886, startPoint y: 570, endPoint x: 624, endPoint y: 561, distance: 261.6
click at [624, 561] on p "I think it went okay. I answered all of their questions. Bryce was the one aski…" at bounding box center [886, 564] width 1285 height 22
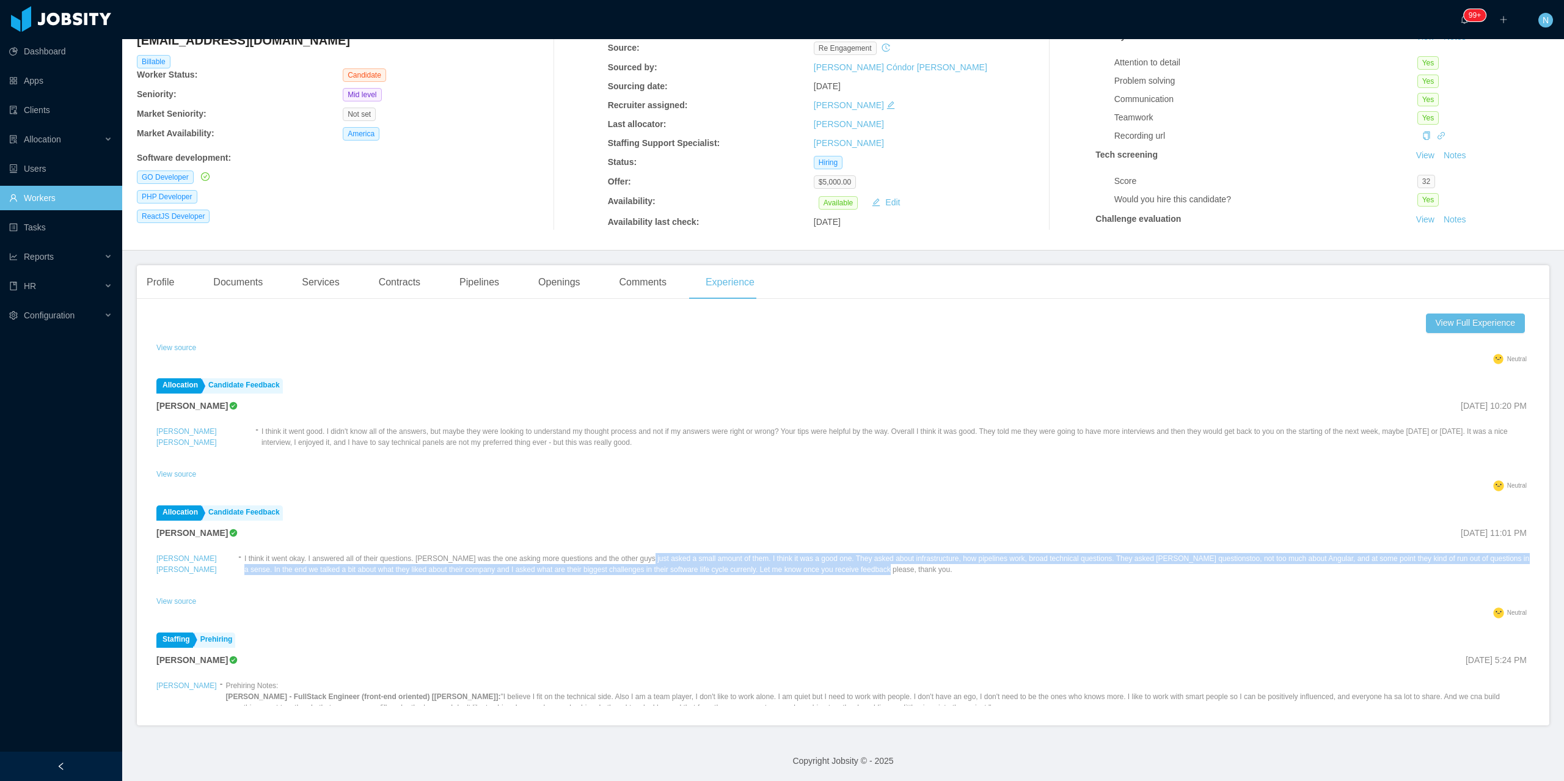
click at [624, 561] on p "I think it went okay. I answered all of their questions. Bryce was the one aski…" at bounding box center [886, 564] width 1285 height 22
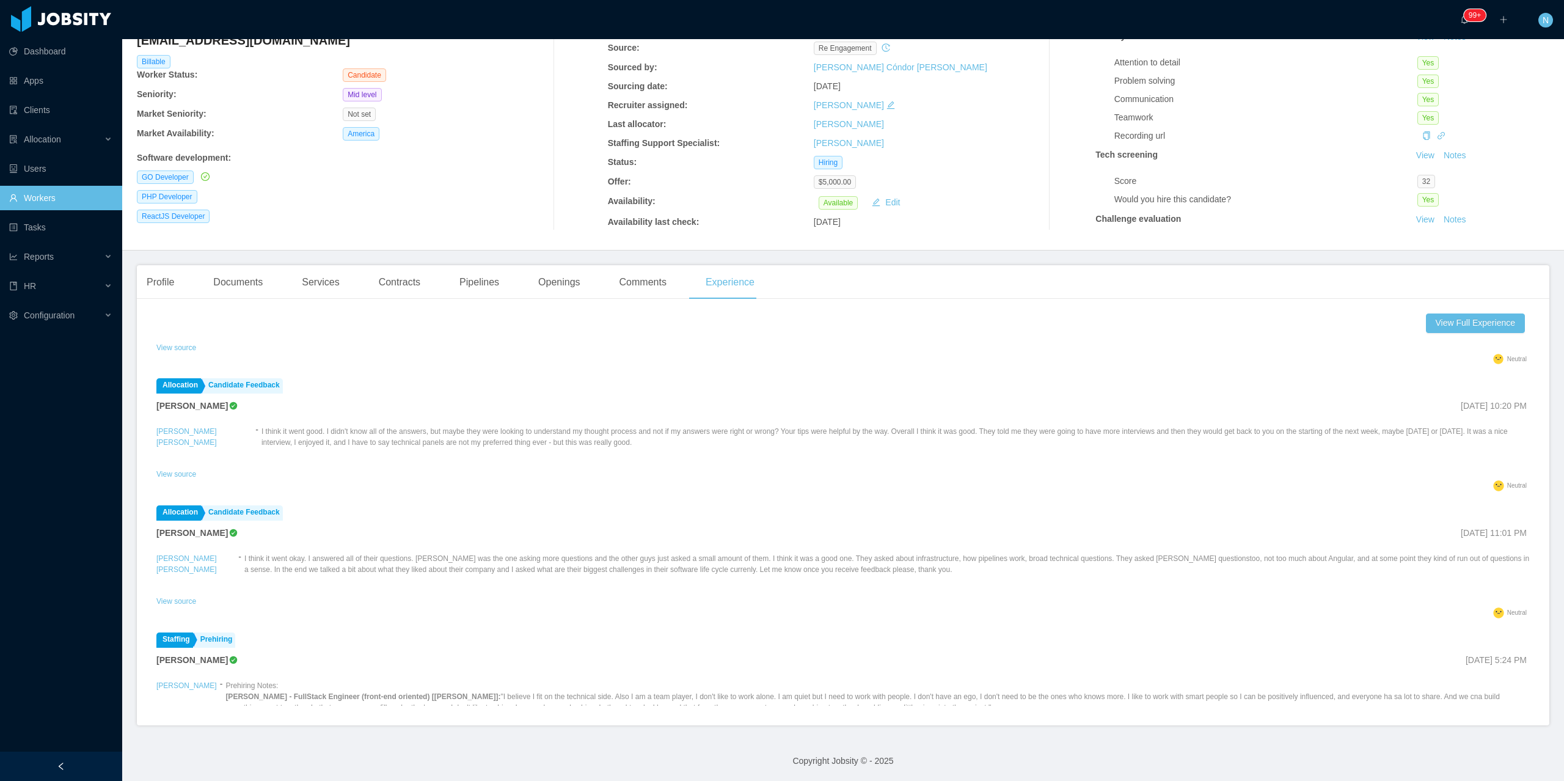
scroll to position [0, 0]
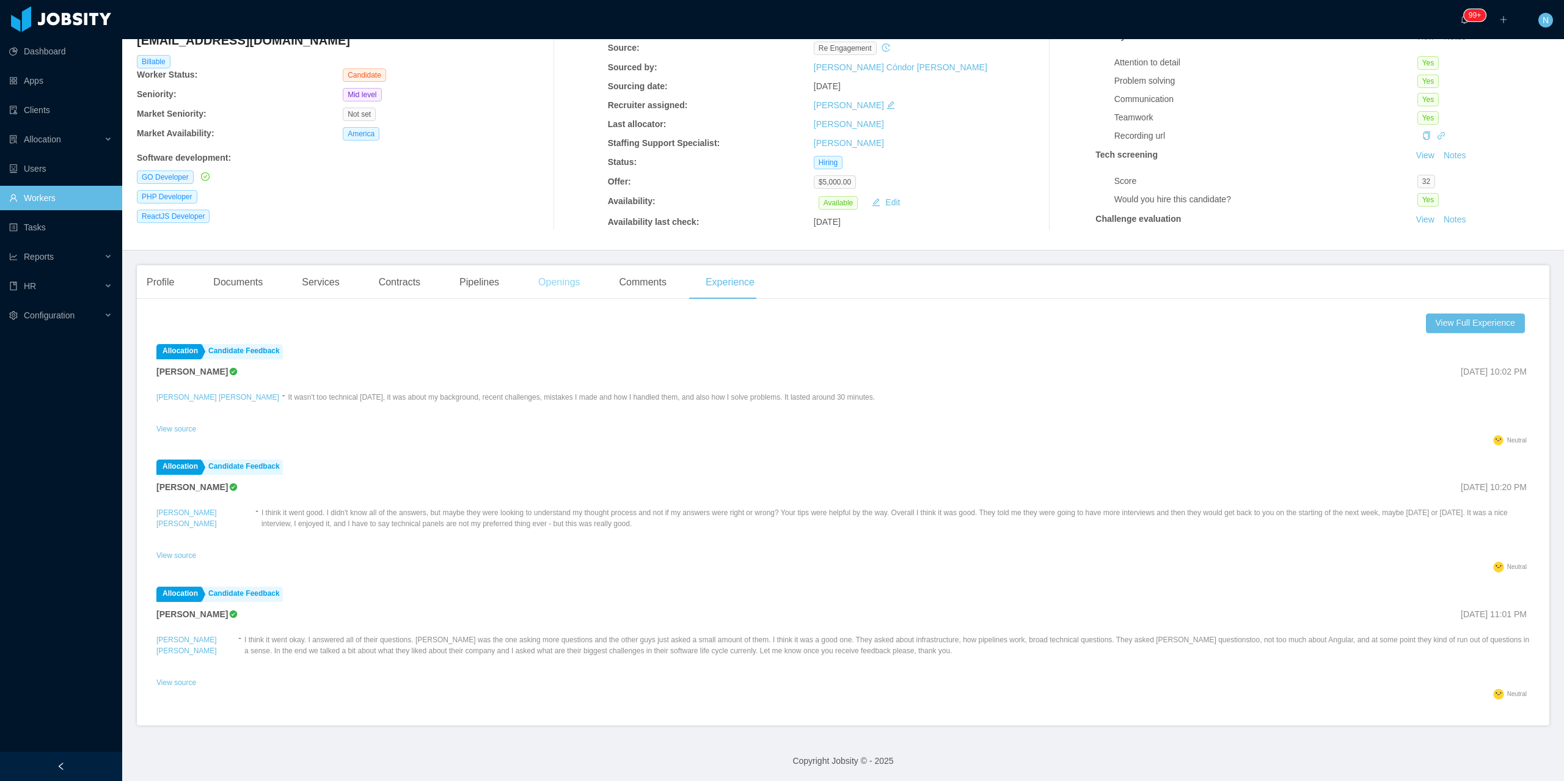
click at [545, 282] on div "Openings" at bounding box center [559, 282] width 62 height 34
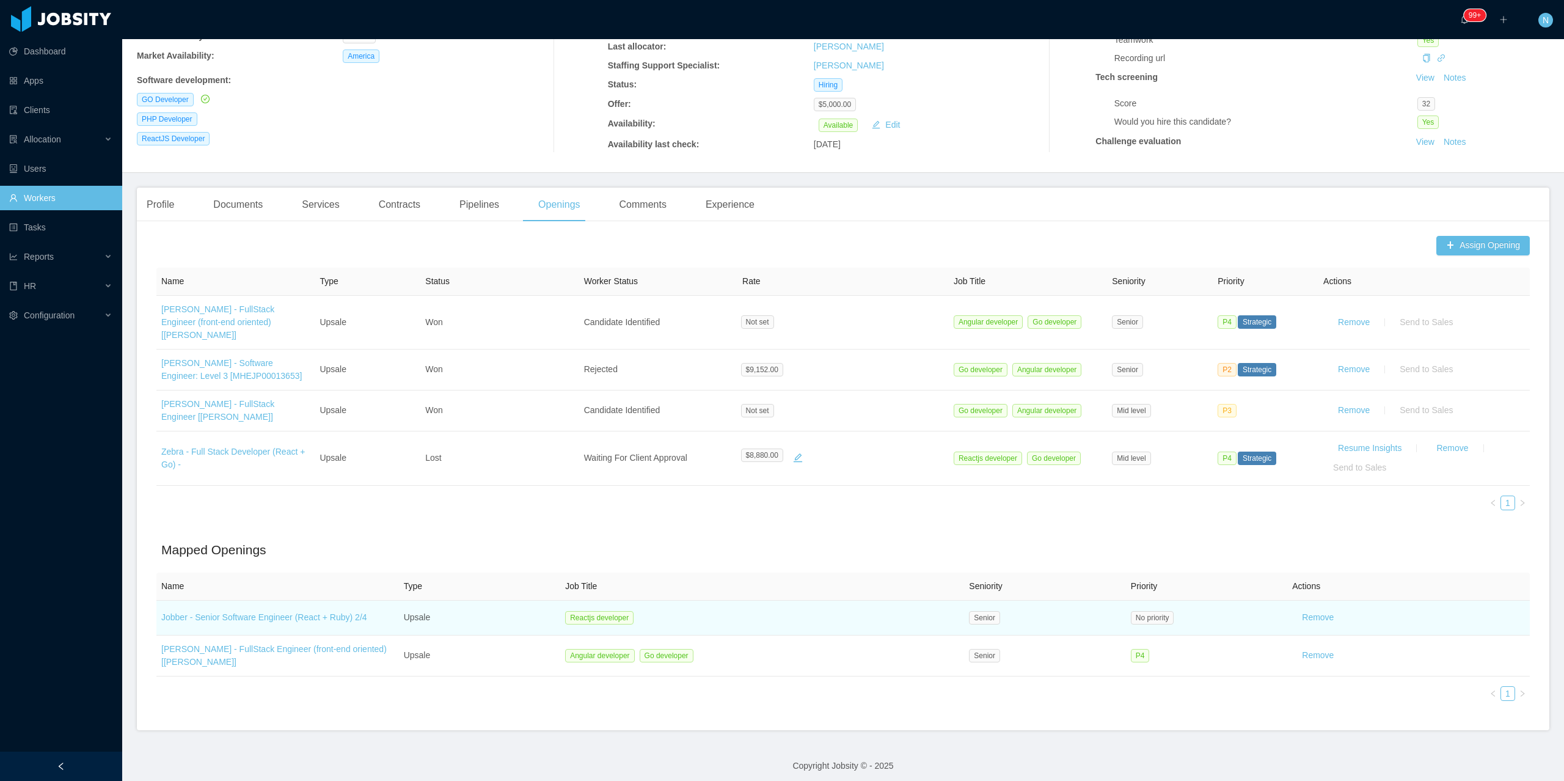
scroll to position [178, 0]
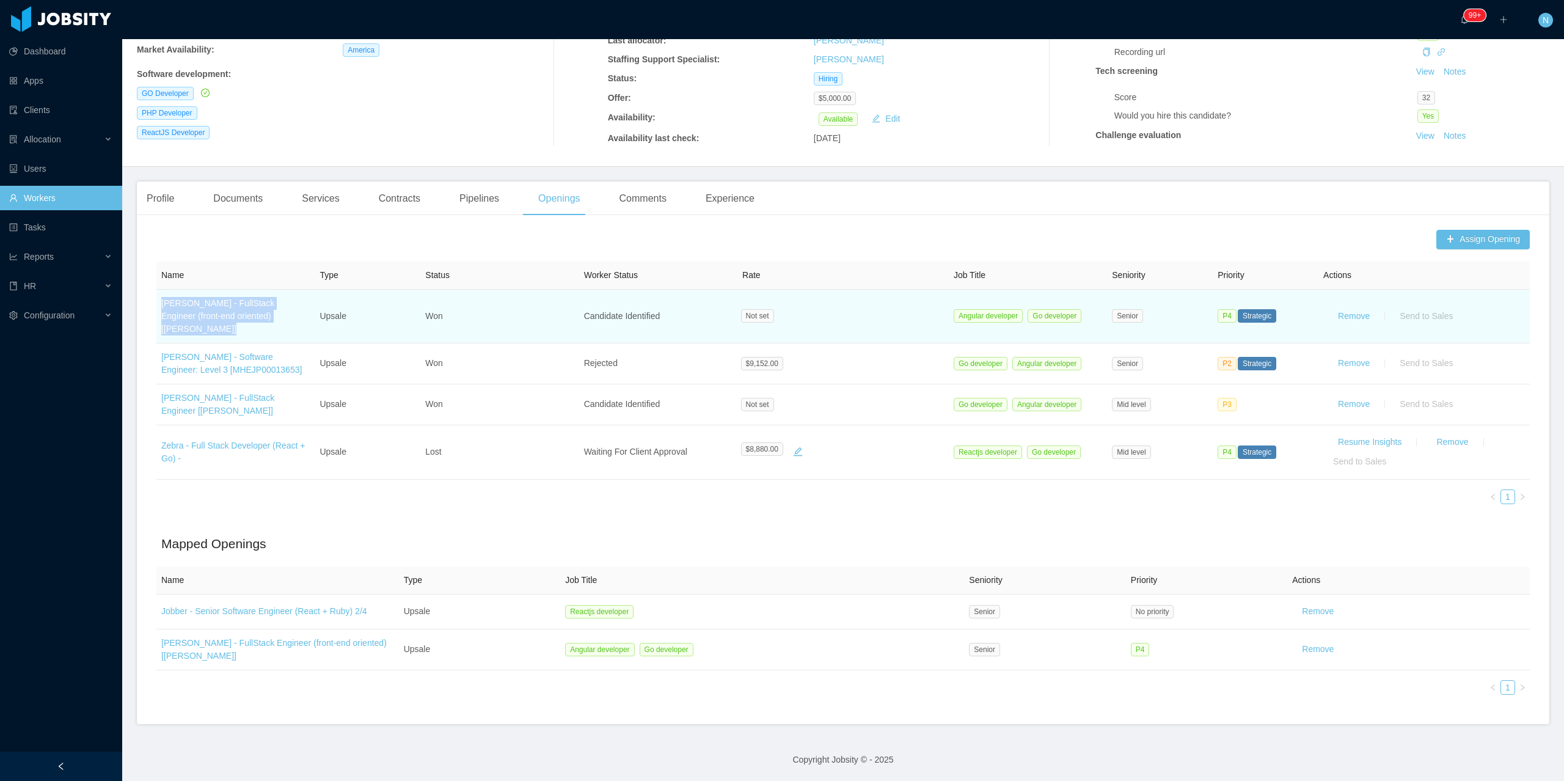
drag, startPoint x: 308, startPoint y: 316, endPoint x: 158, endPoint y: 307, distance: 150.6
click at [158, 307] on td "McGraw-Hill - FullStack Engineer (front-end oriented) [Brian Glidewell]" at bounding box center [235, 317] width 158 height 54
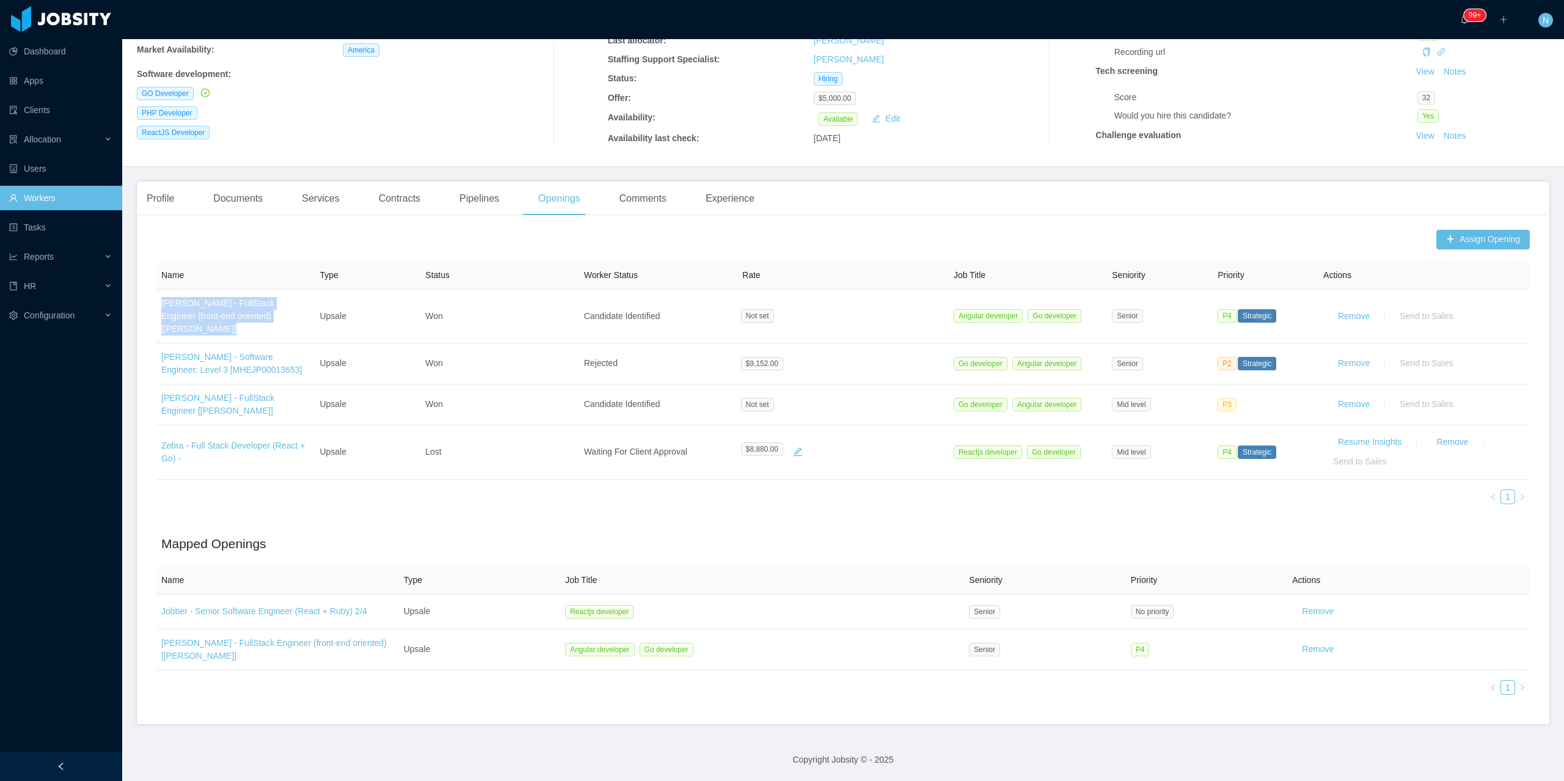
copy link "McGraw-Hill - FullStack Engineer (front-end oriented) [Brian Glidewell]"
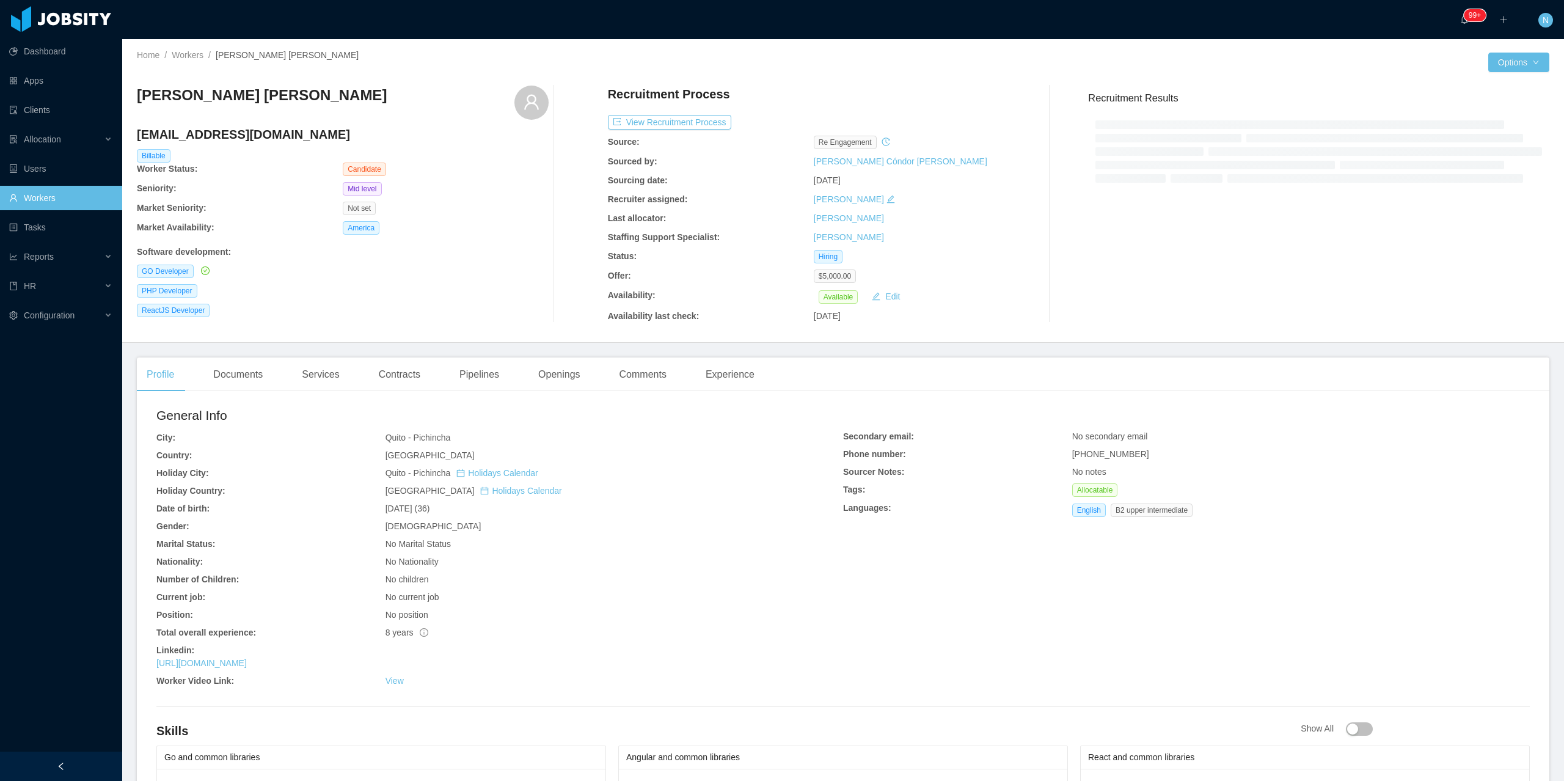
click at [230, 134] on h4 "[EMAIL_ADDRESS][DOMAIN_NAME]" at bounding box center [343, 134] width 412 height 17
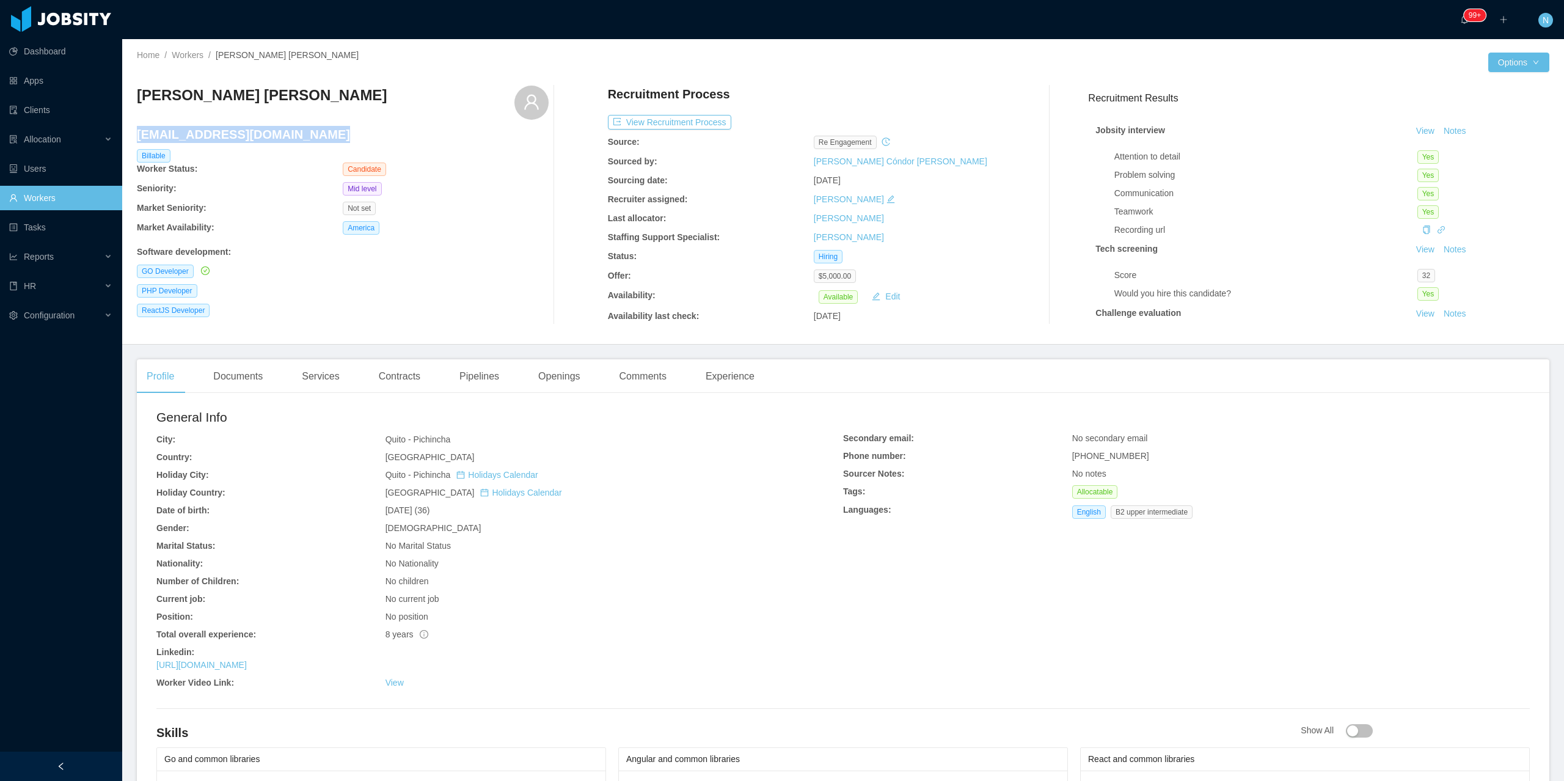
copy h4 "[EMAIL_ADDRESS][DOMAIN_NAME]"
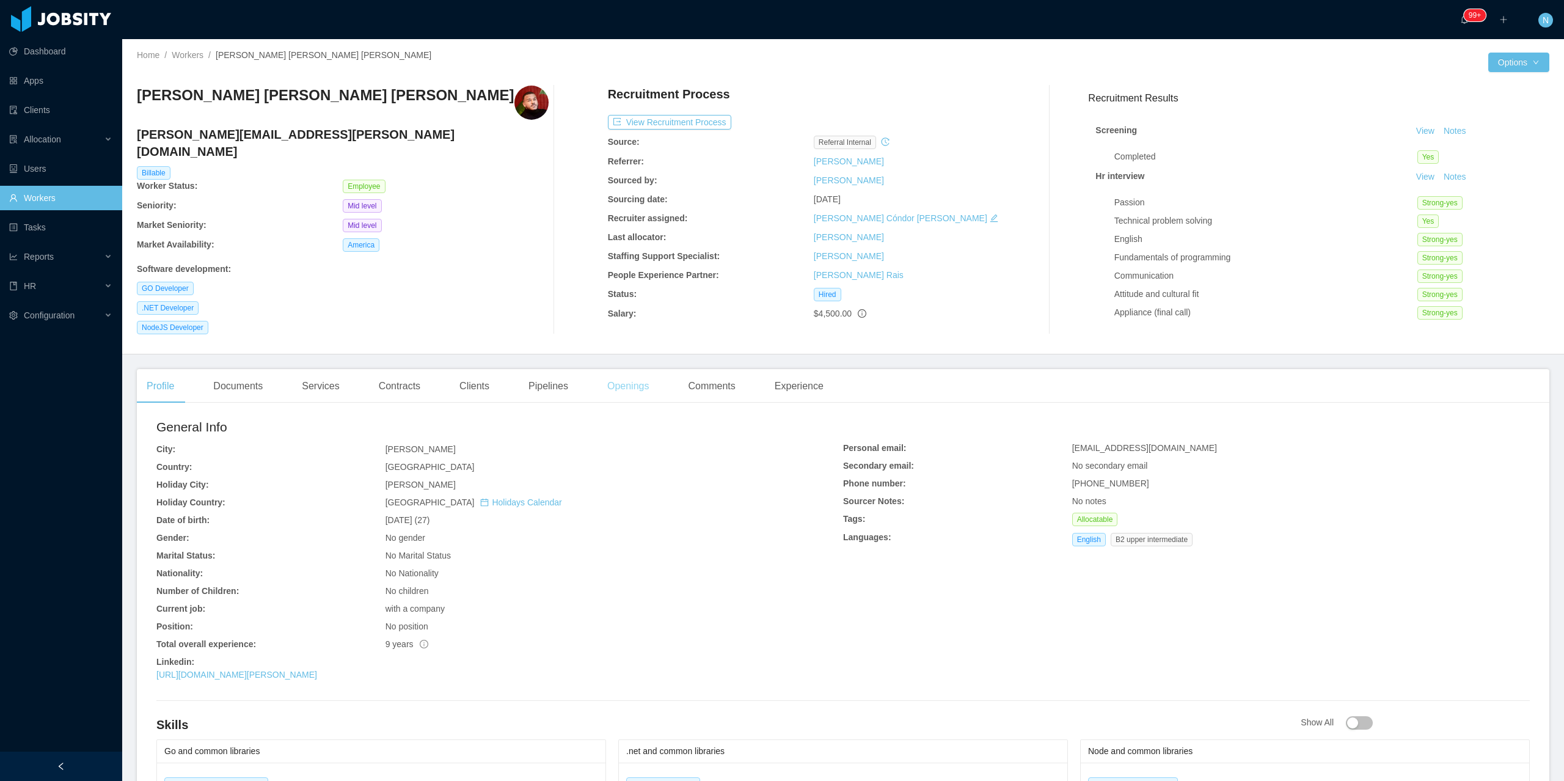
click at [634, 377] on div "Openings" at bounding box center [628, 386] width 62 height 34
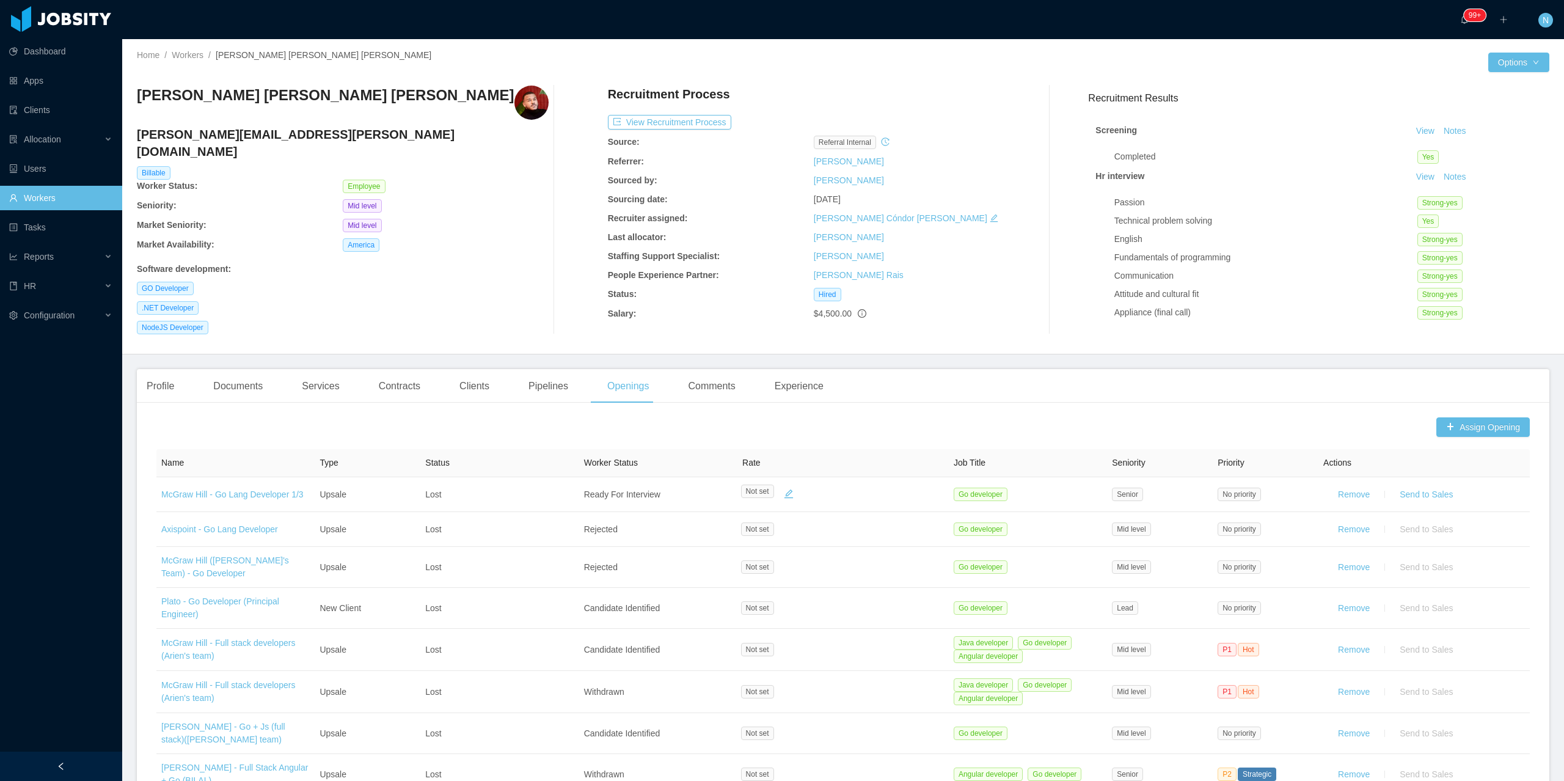
click at [1462, 428] on div "Assign Opening Name Type Status Worker Status Rate Job Title Seniority Priority…" at bounding box center [843, 768] width 1412 height 713
click at [1470, 421] on button "Assign Opening" at bounding box center [1482, 427] width 93 height 20
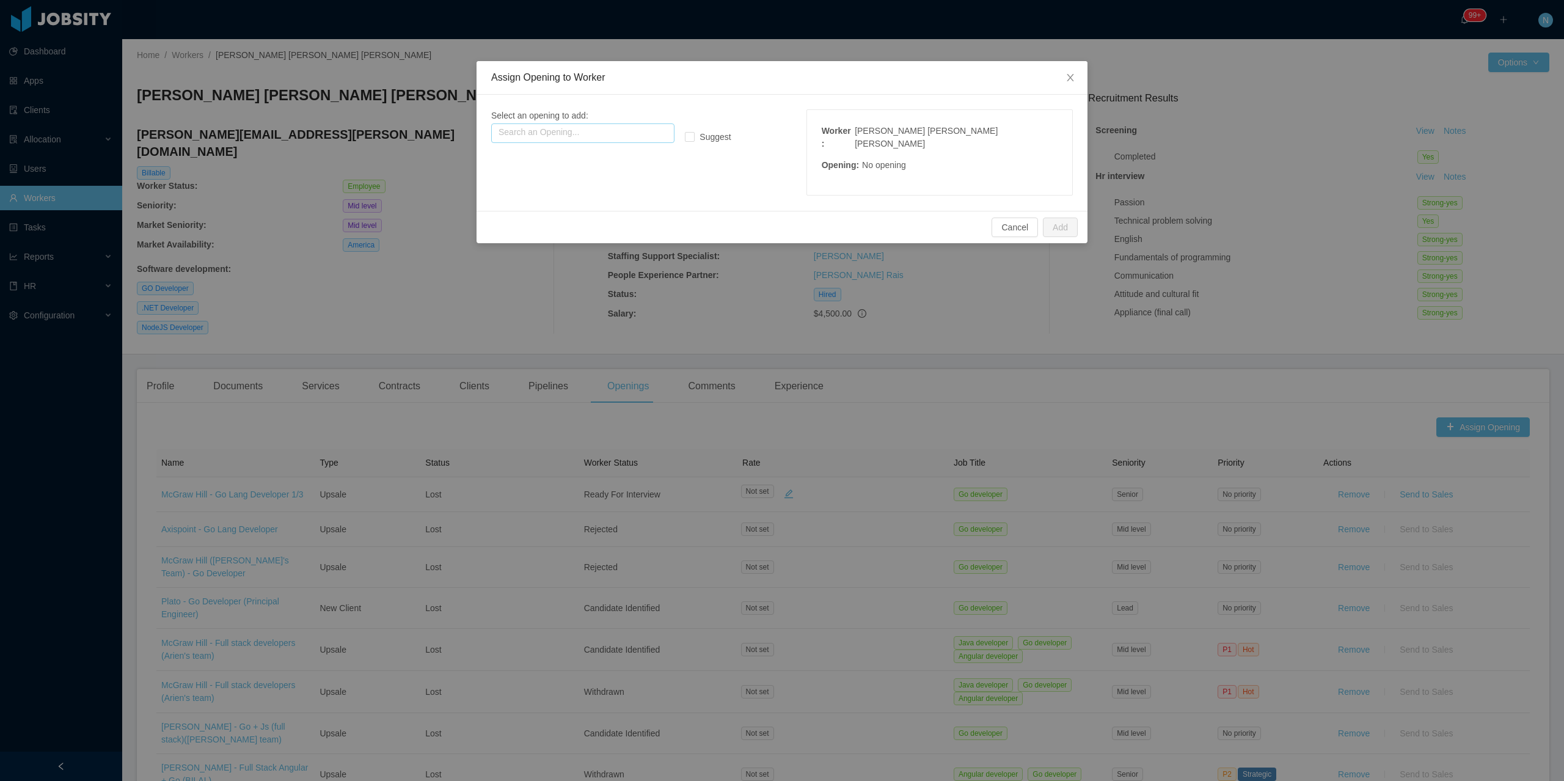
click at [638, 132] on input "text" at bounding box center [582, 133] width 183 height 20
click at [533, 130] on input "**********" at bounding box center [582, 133] width 183 height 20
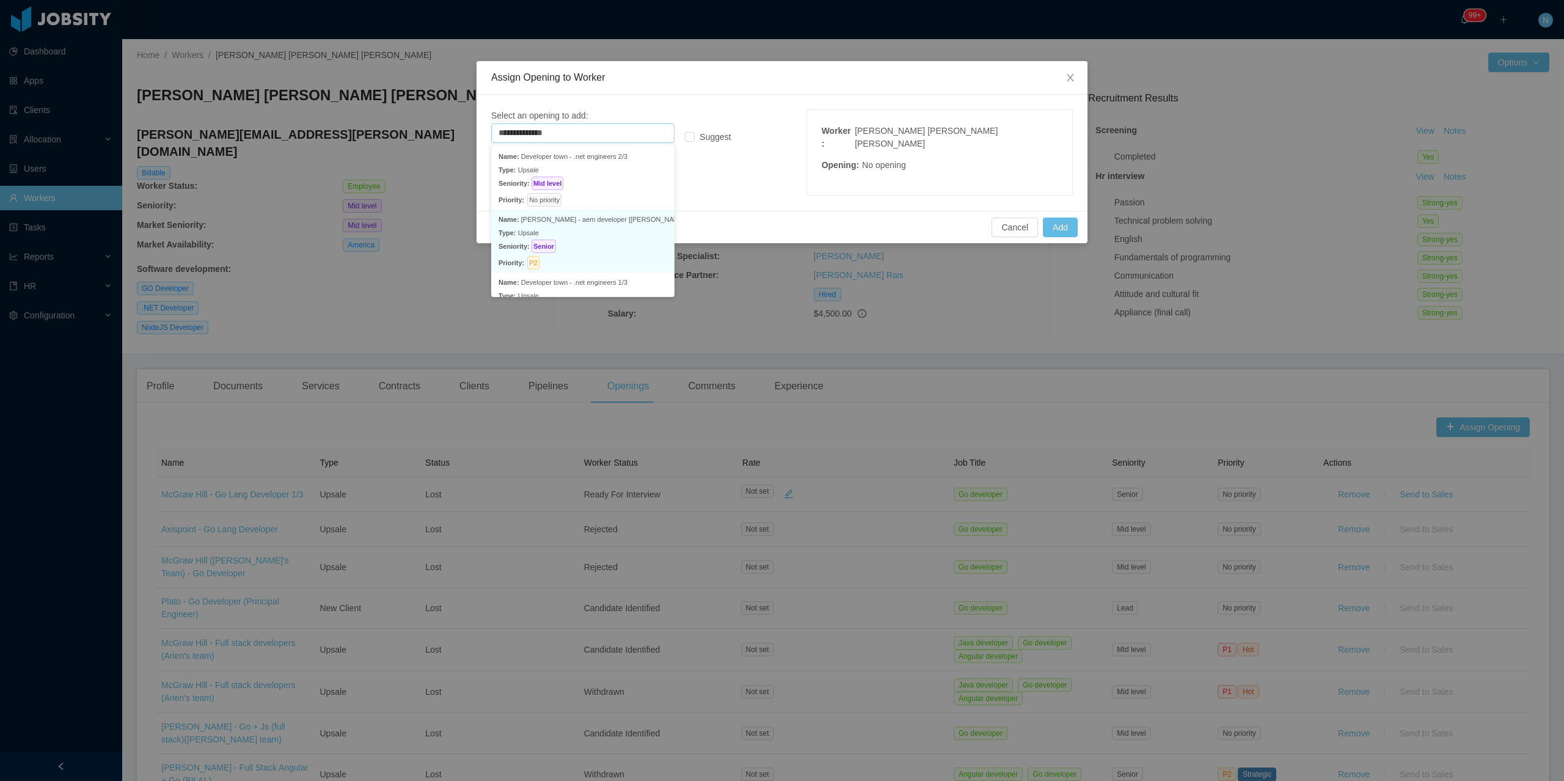
click at [602, 244] on p "Seniority: Senior" at bounding box center [582, 245] width 169 height 13
type input "**********"
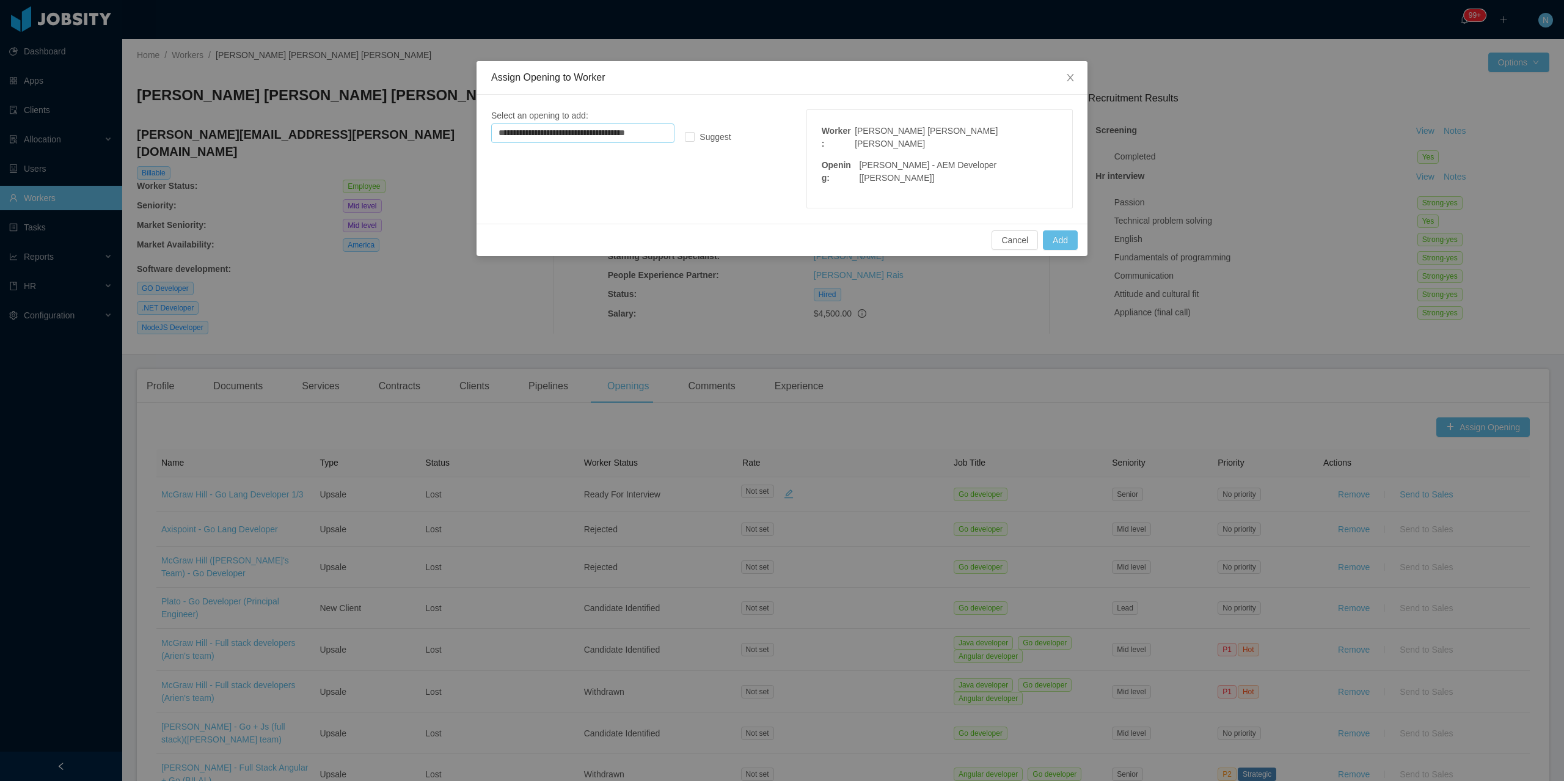
drag, startPoint x: 672, startPoint y: 129, endPoint x: 443, endPoint y: 133, distance: 229.1
click at [443, 133] on div "**********" at bounding box center [782, 390] width 1564 height 781
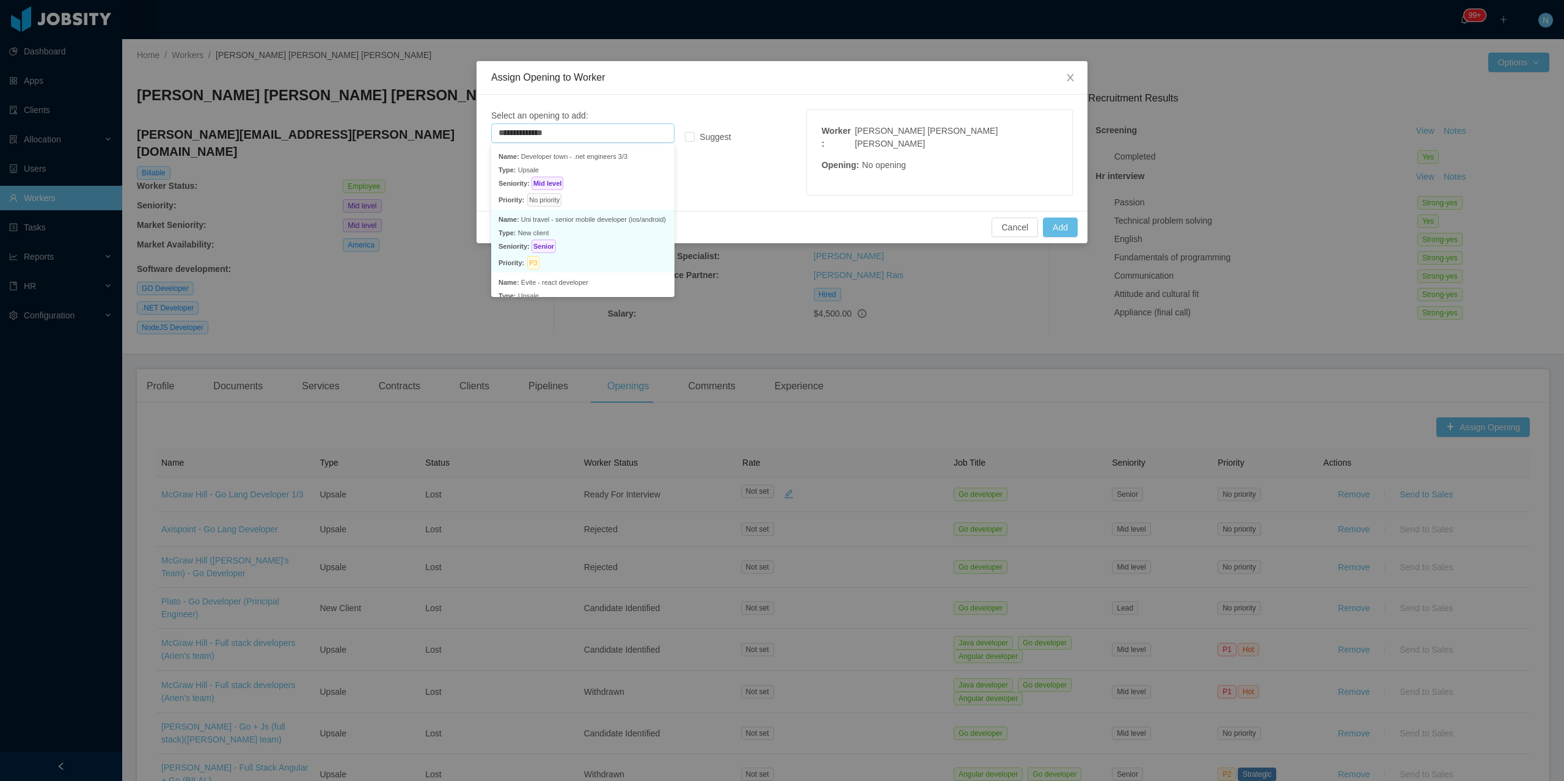
scroll to position [107, 0]
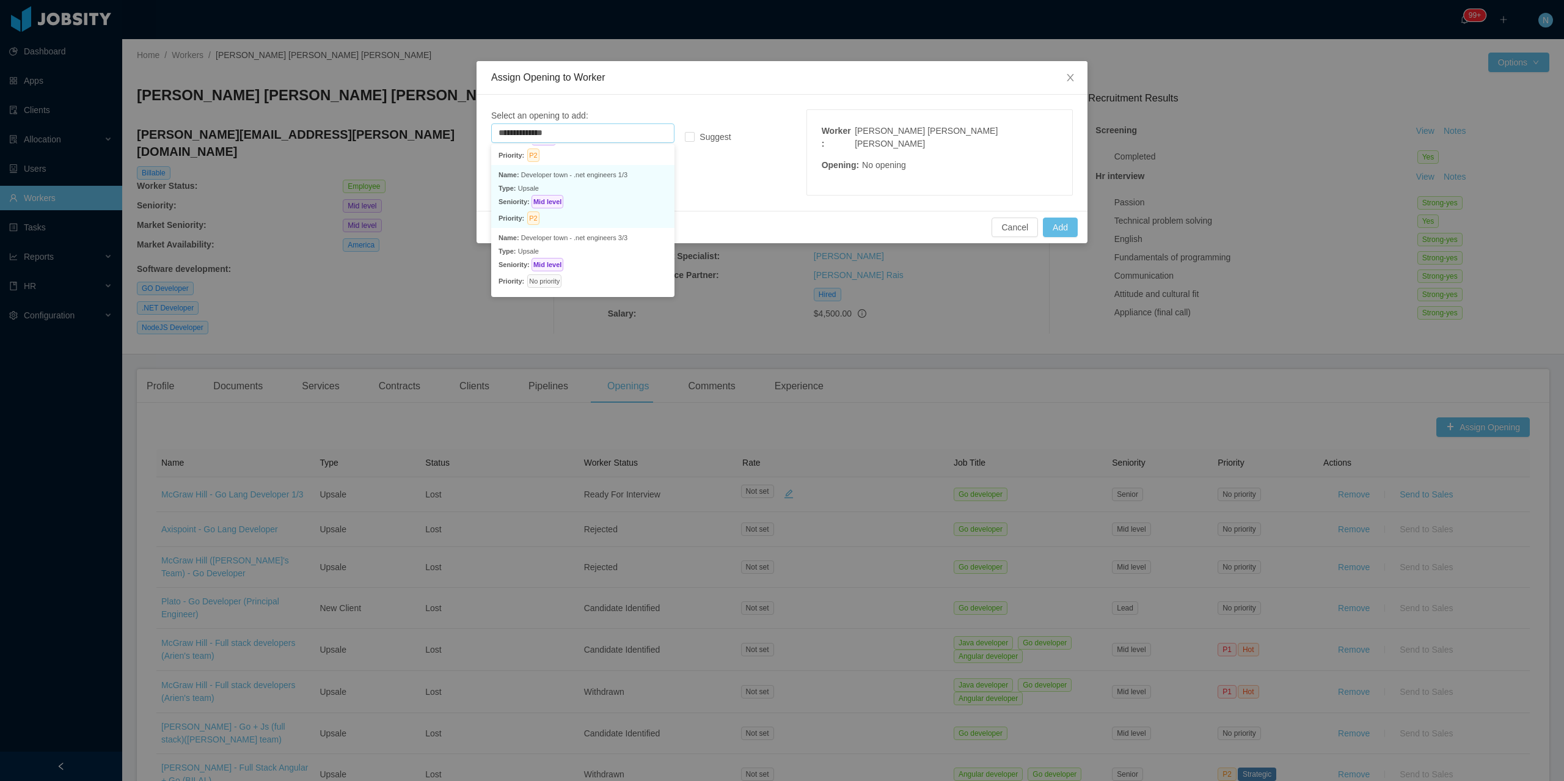
click at [619, 189] on p "Type: Upsale" at bounding box center [582, 187] width 169 height 13
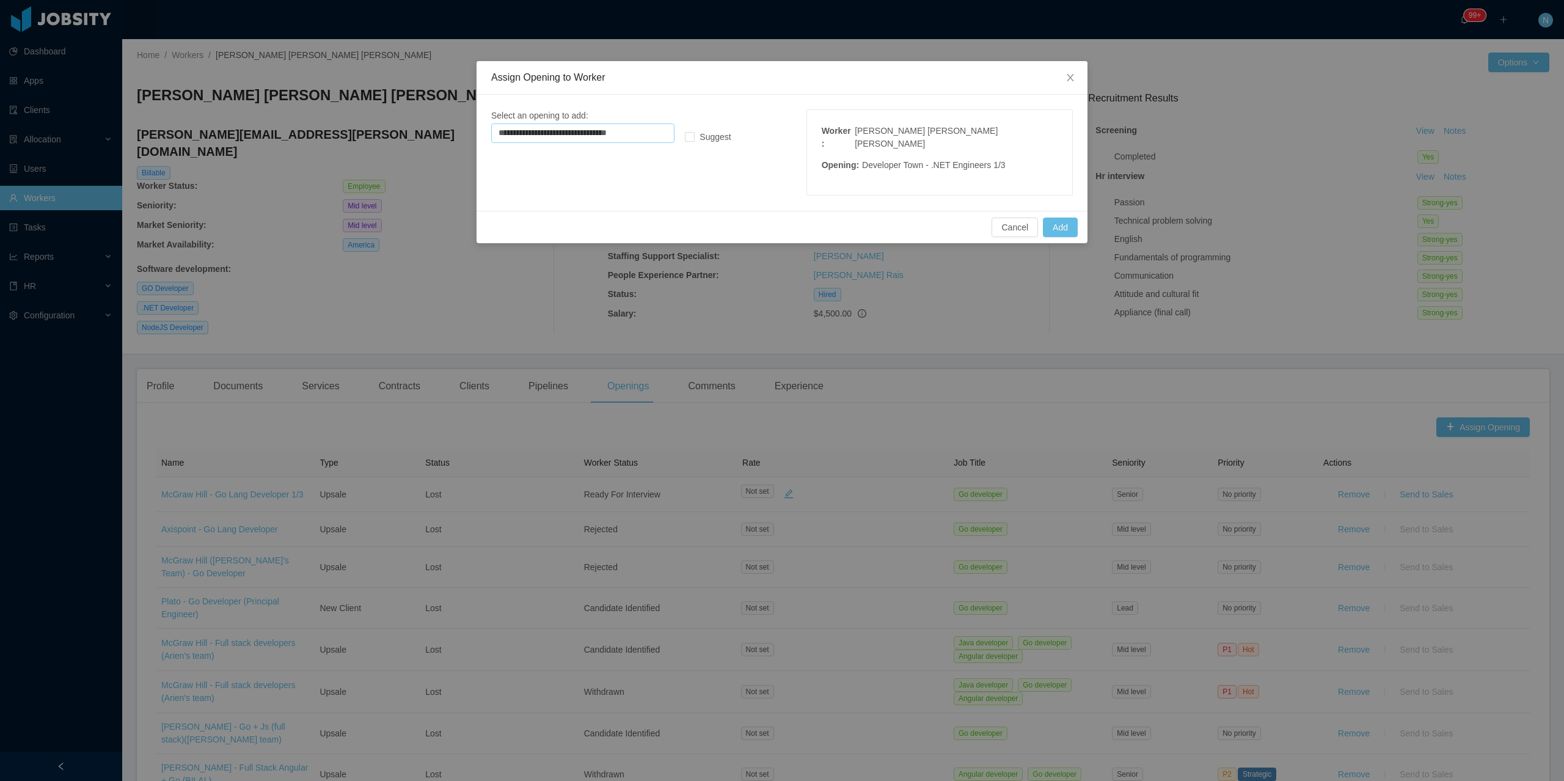
scroll to position [2, 0]
type input "**********"
click at [691, 125] on div "**********" at bounding box center [612, 126] width 242 height 34
click at [1071, 217] on button "Add" at bounding box center [1060, 227] width 35 height 20
